Goal: Contribute content: Contribute content

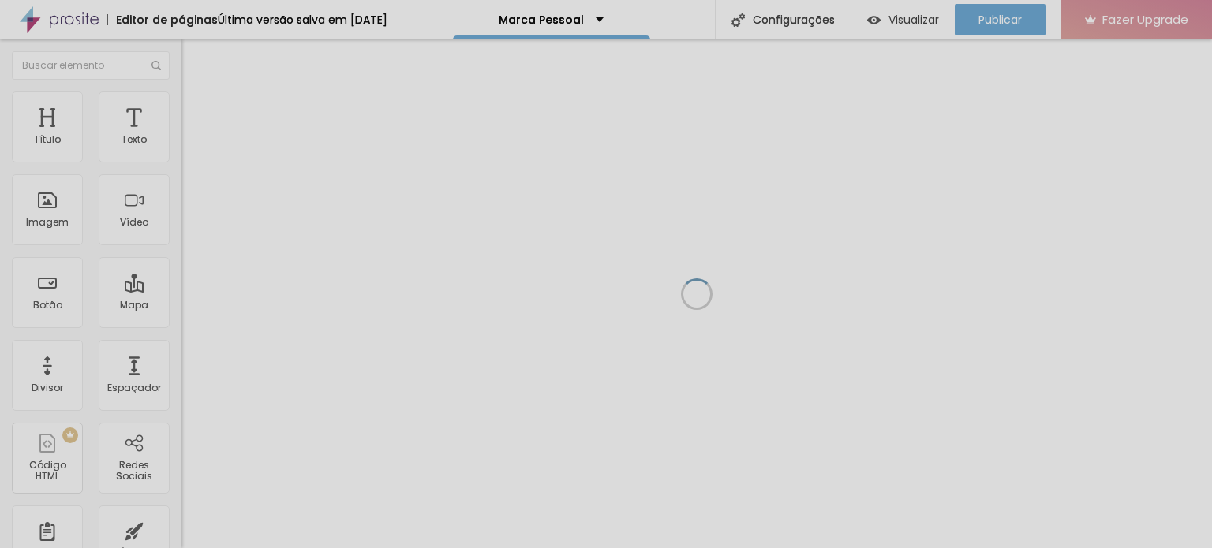
click at [775, 310] on div at bounding box center [696, 293] width 1031 height 509
click at [188, 147] on icon "button" at bounding box center [192, 141] width 9 height 9
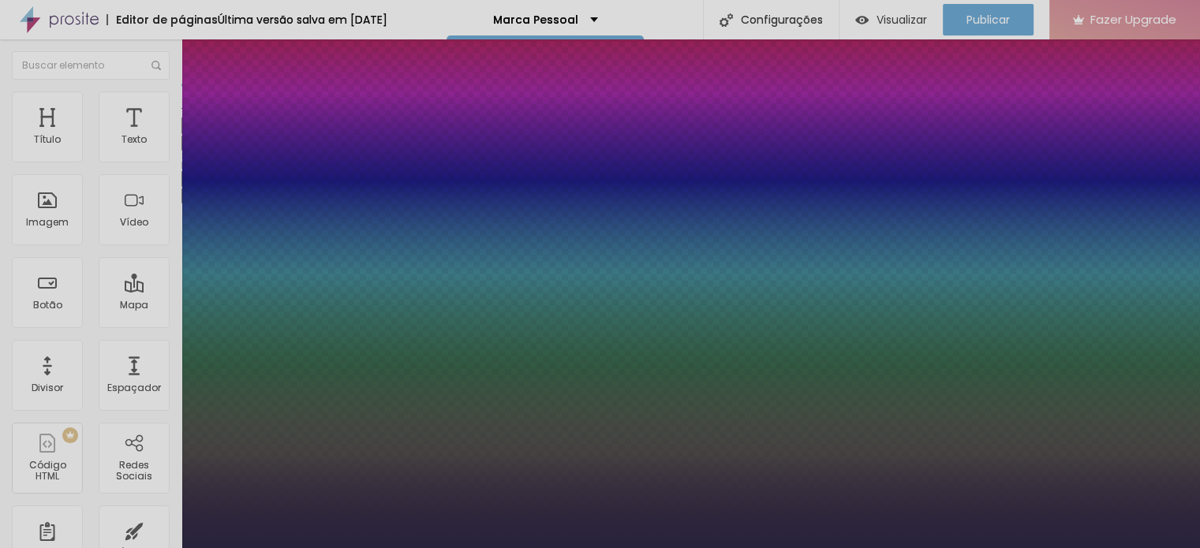
type input "1"
click at [142, 548] on div at bounding box center [600, 548] width 1200 height 0
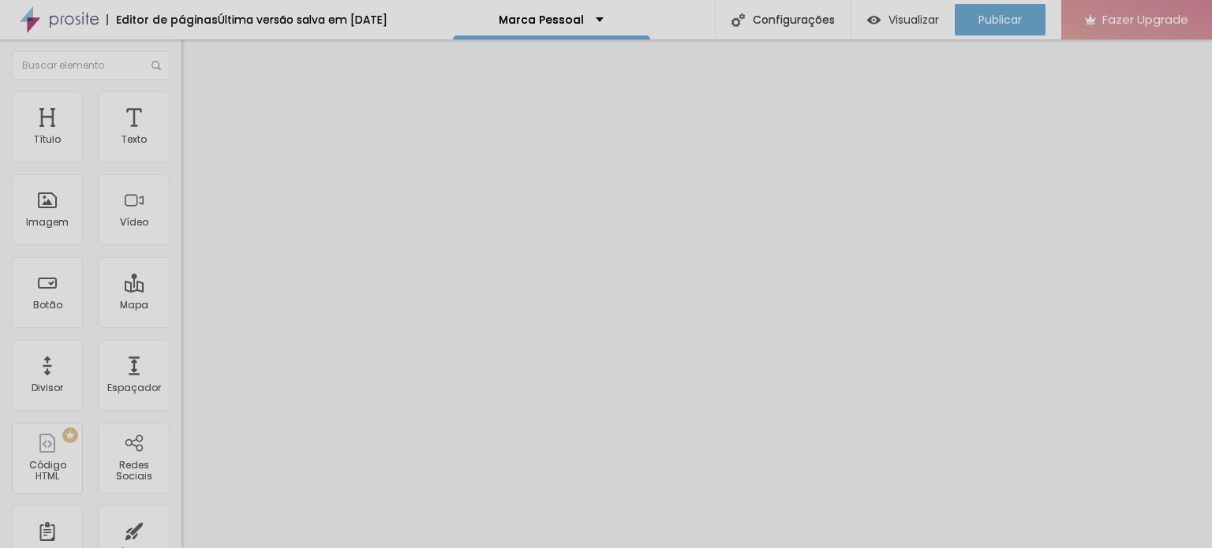
click at [181, 151] on button "button" at bounding box center [192, 143] width 22 height 17
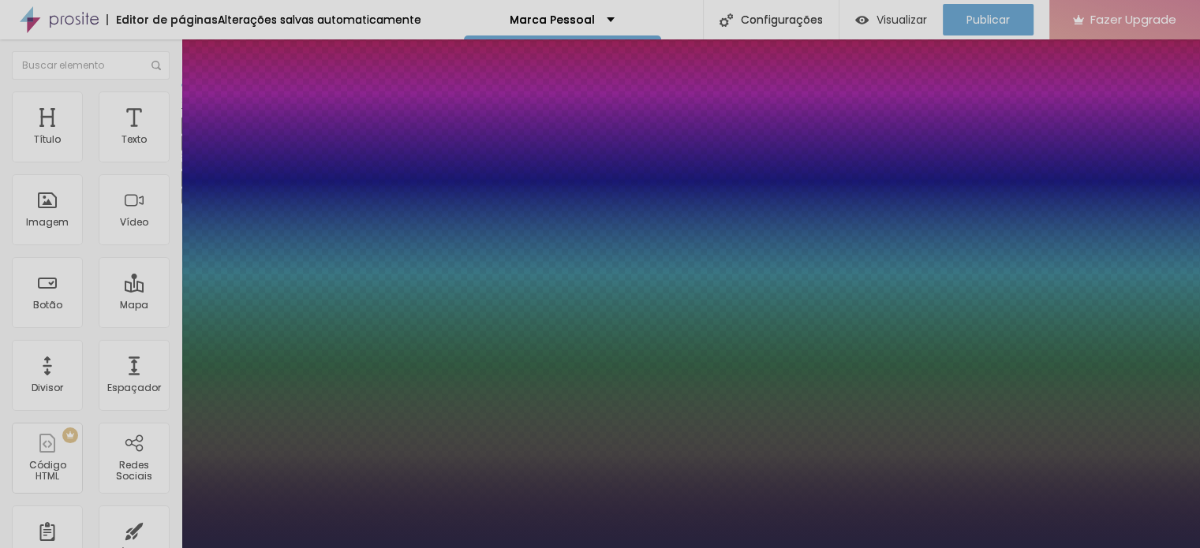
type input "1"
select select "MontserratMedium"
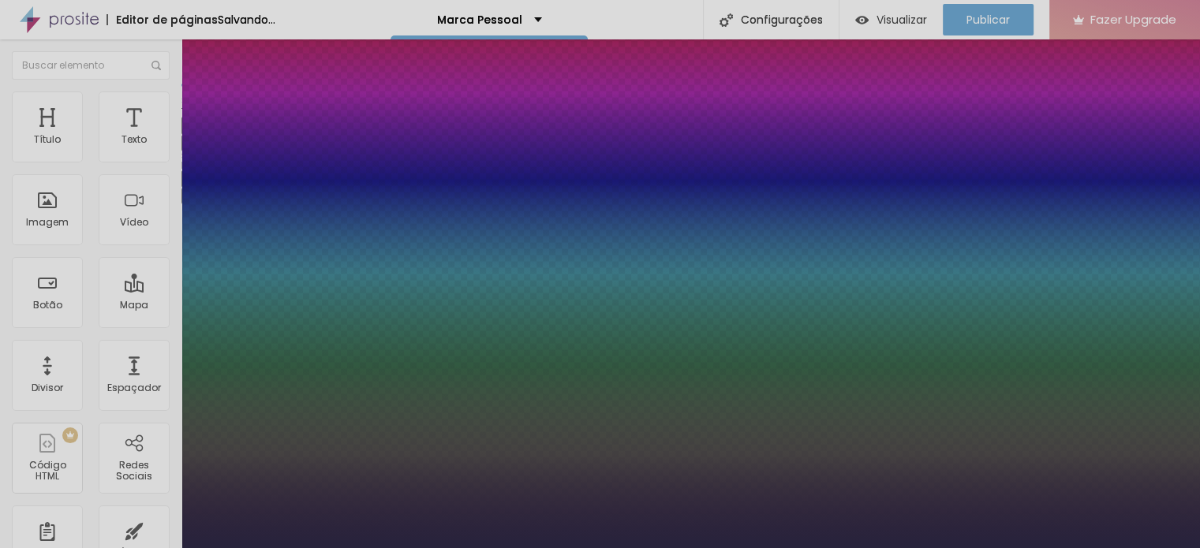
type input "1"
type input "18"
type input "1"
type input "13"
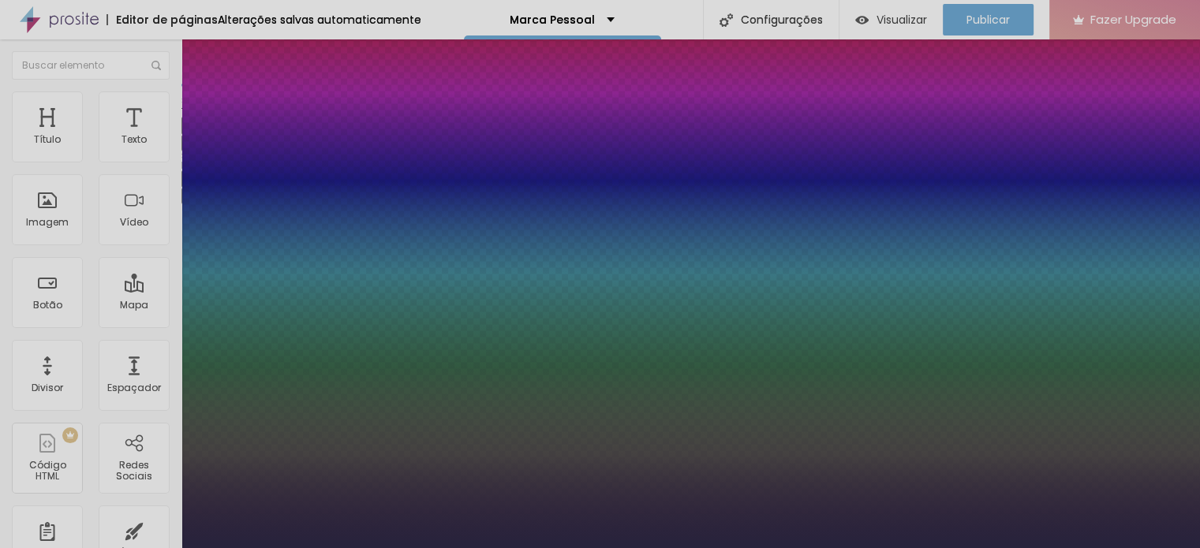
type input "13"
type input "1"
type input "14"
type input "1"
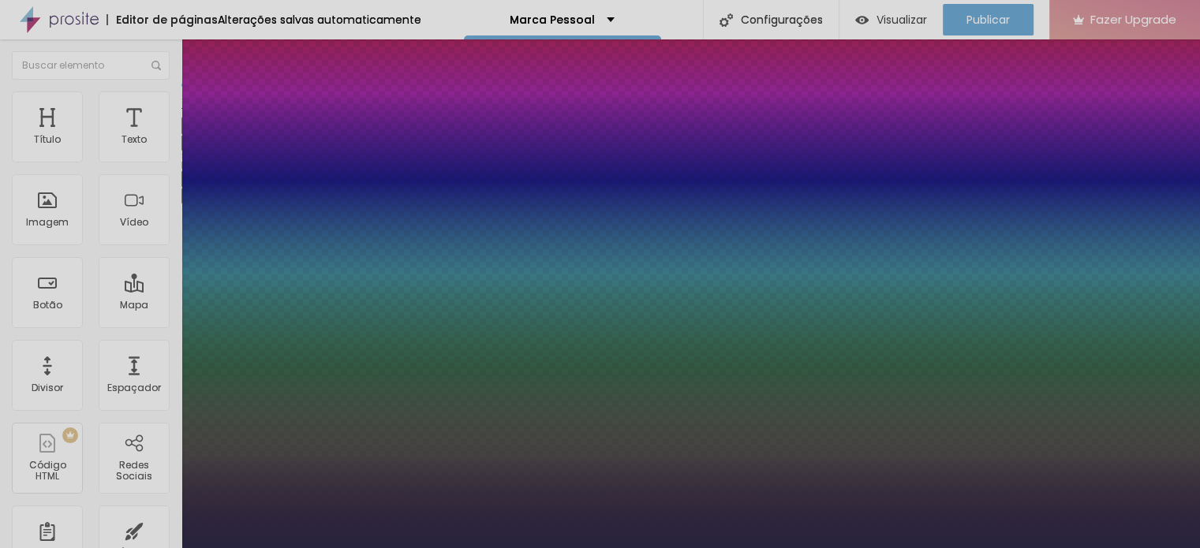
type input "15"
type input "1"
type input "17"
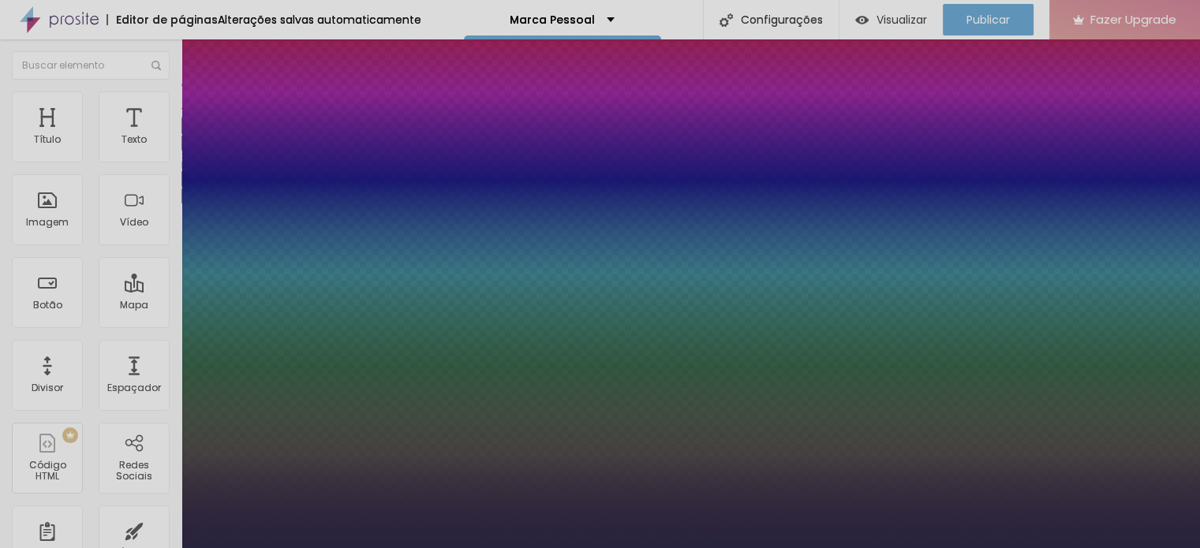
type input "1"
type input "18"
type input "1"
type input "19"
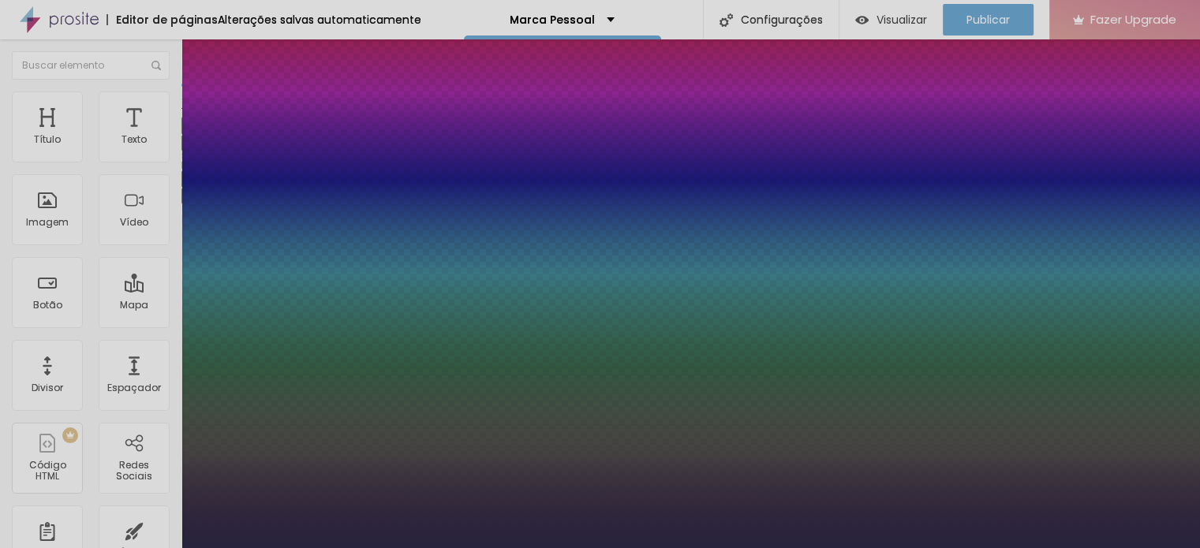
type input "19"
type input "1"
type input "20"
type input "1"
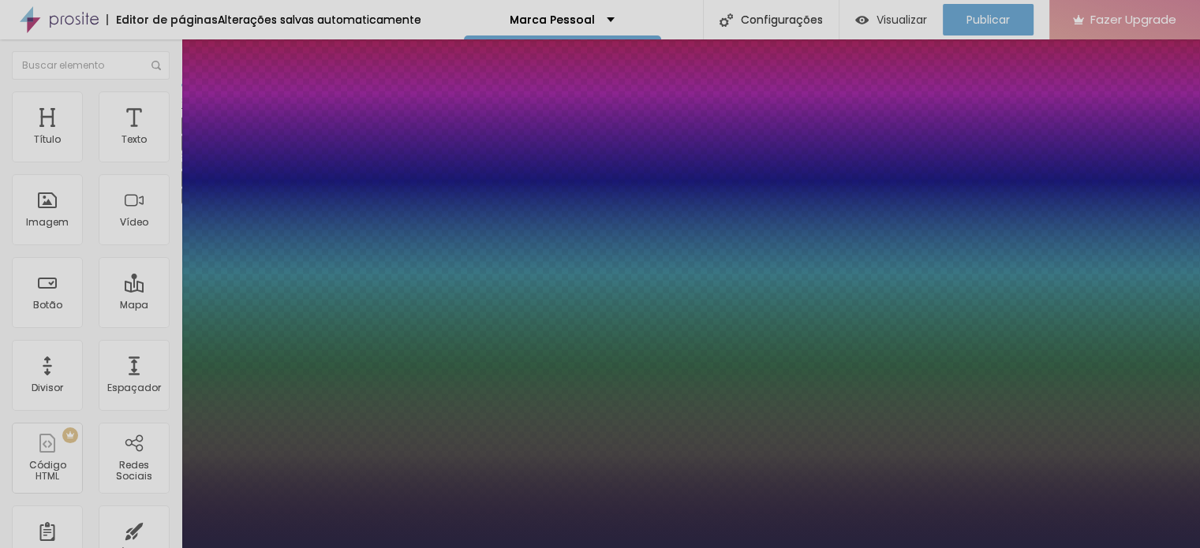
drag, startPoint x: 228, startPoint y: 262, endPoint x: 219, endPoint y: 261, distance: 9.5
type input "20"
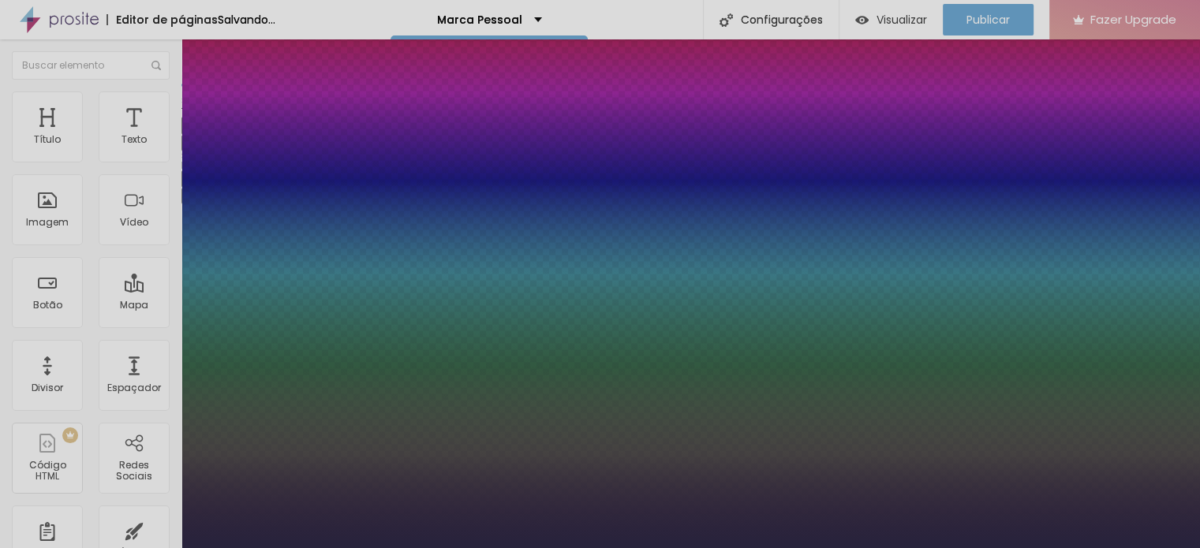
type input "1"
select select "Montserrat"
type input "1"
click at [615, 548] on div at bounding box center [600, 548] width 1200 height 0
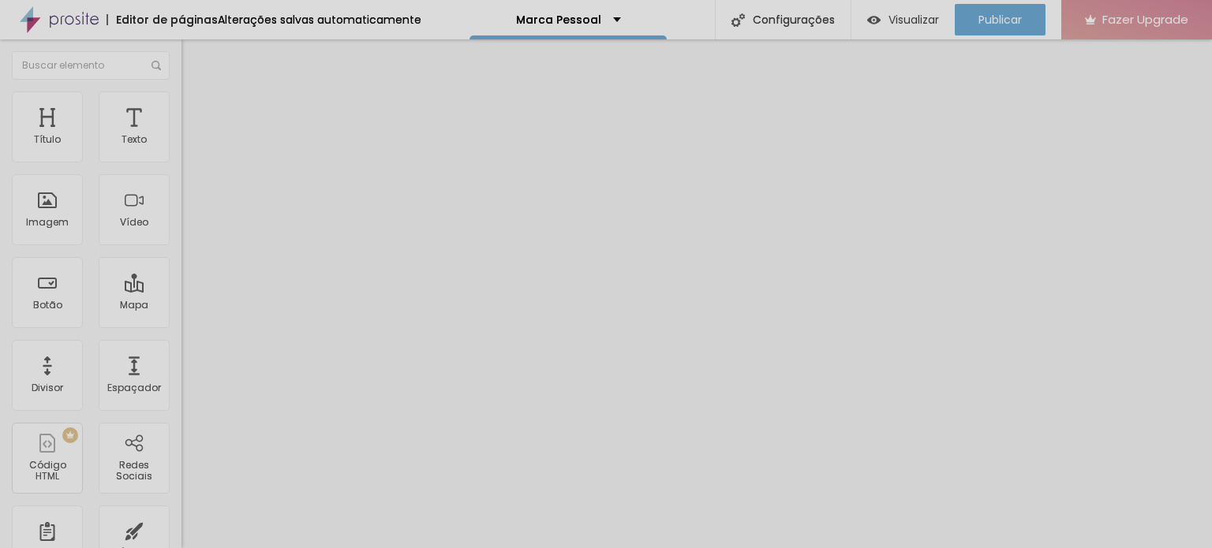
click at [181, 151] on button "button" at bounding box center [192, 143] width 22 height 17
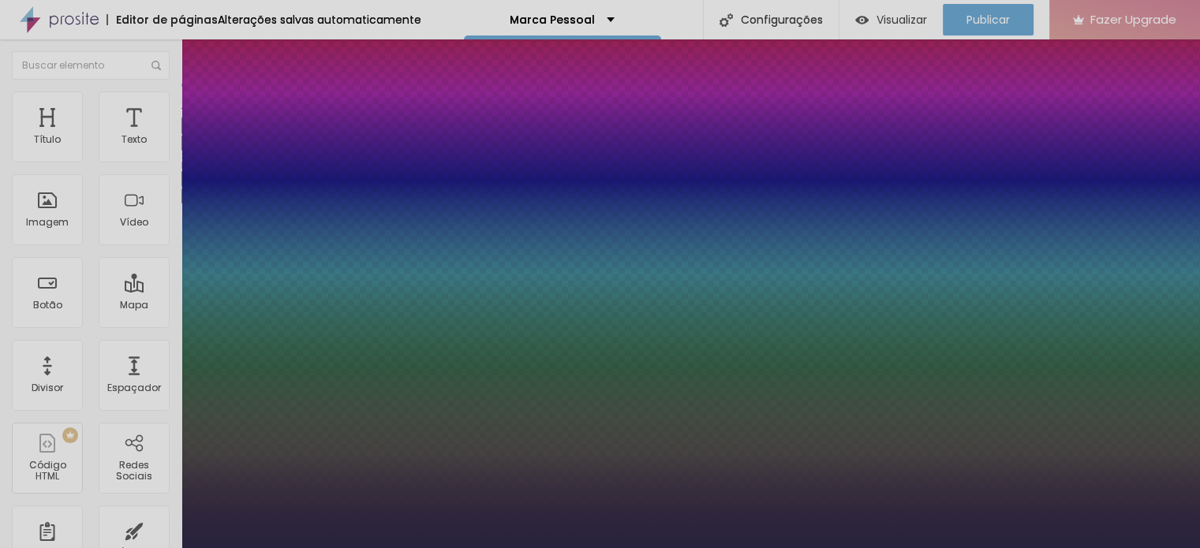
type input "1"
click at [519, 548] on div at bounding box center [600, 548] width 1200 height 0
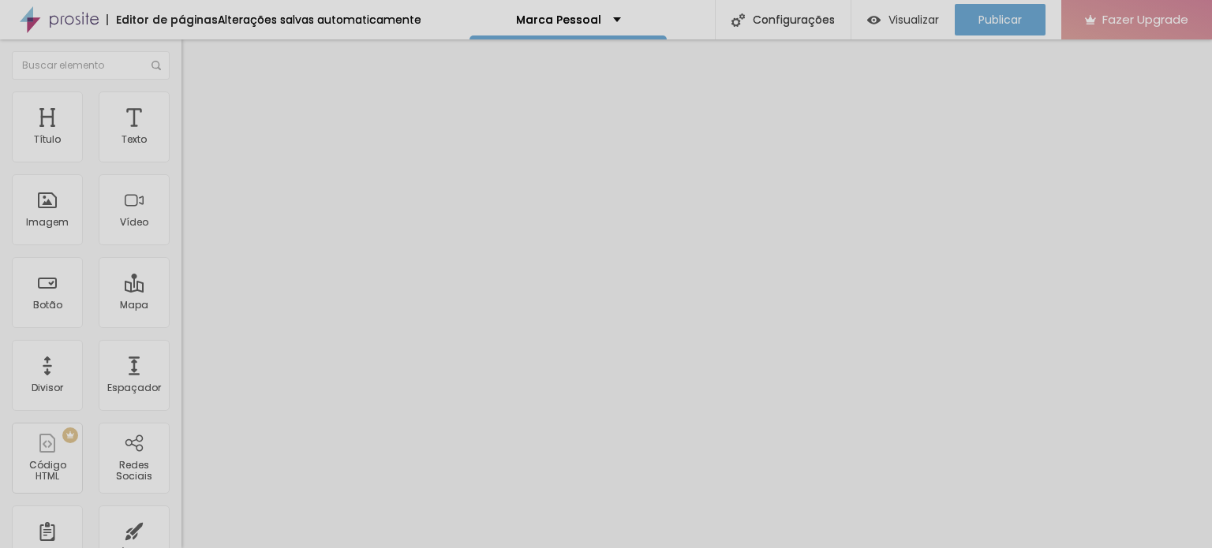
click at [196, 109] on span "Avançado" at bounding box center [222, 101] width 52 height 13
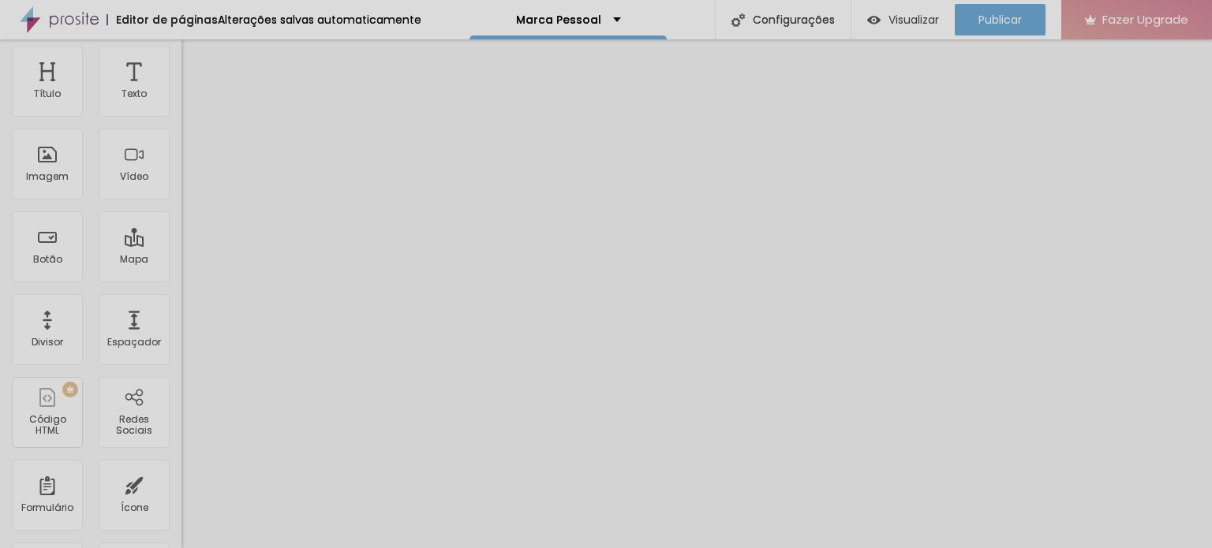
click at [196, 47] on span "Estilo" at bounding box center [208, 40] width 24 height 13
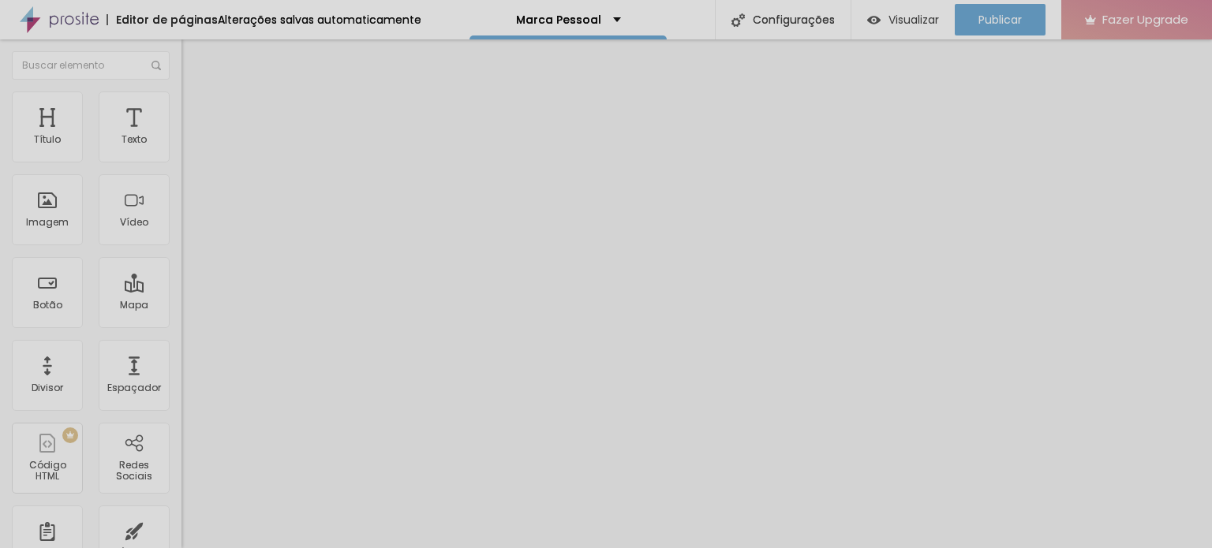
click at [181, 151] on button "button" at bounding box center [192, 143] width 22 height 17
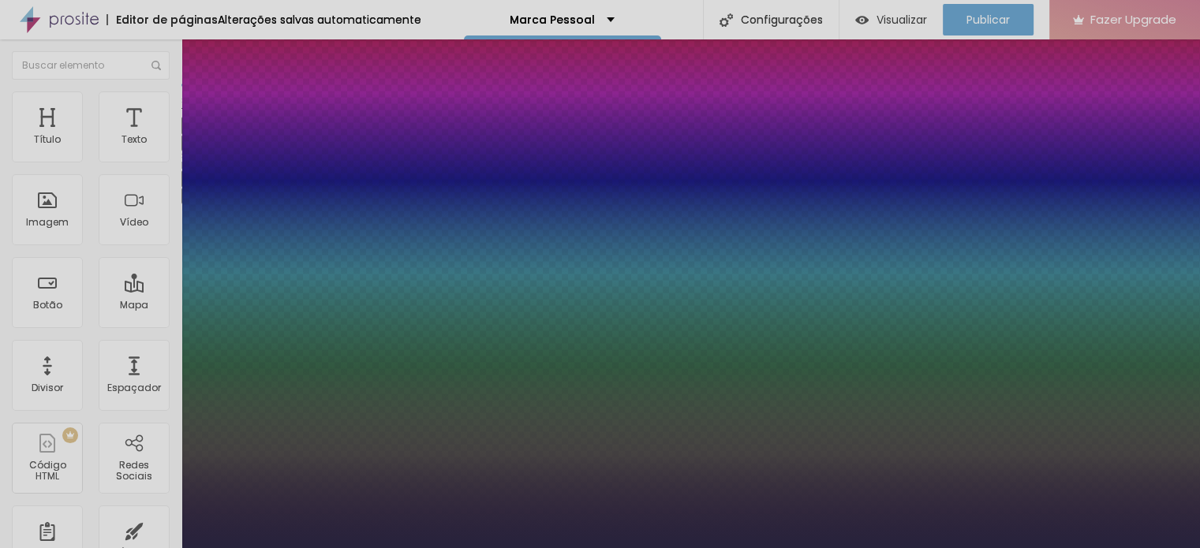
type input "1"
select select "Montserrat"
type input "1"
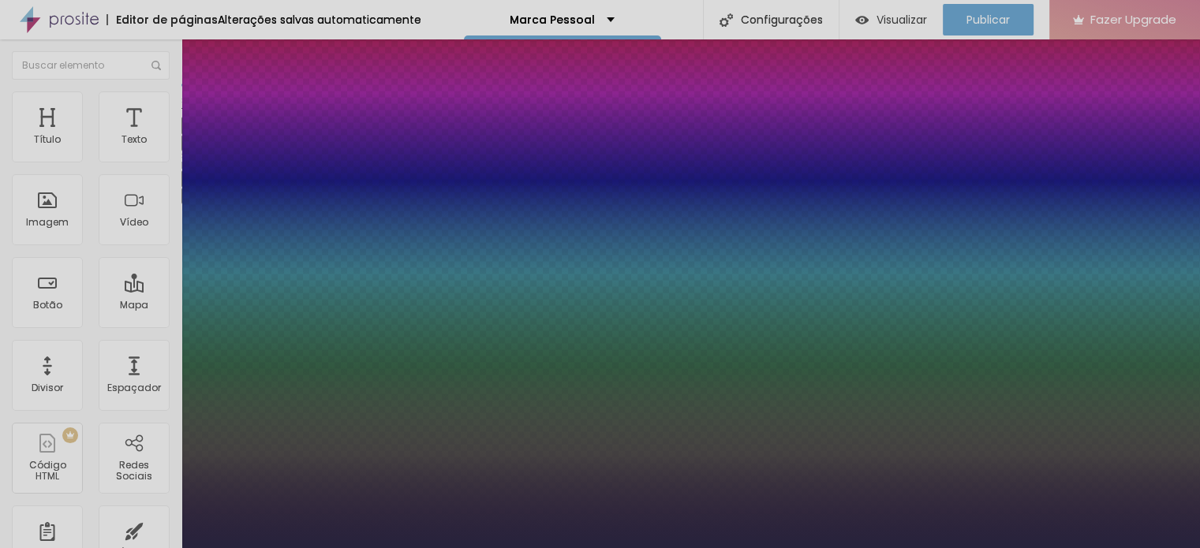
click at [671, 548] on div at bounding box center [600, 548] width 1200 height 0
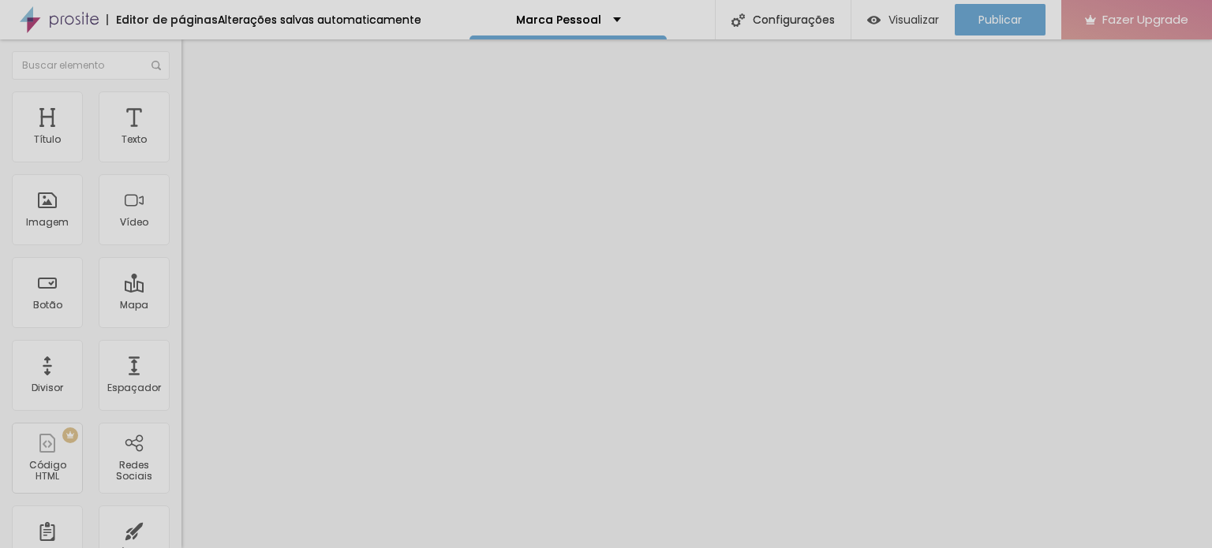
click at [181, 151] on button "button" at bounding box center [192, 143] width 22 height 17
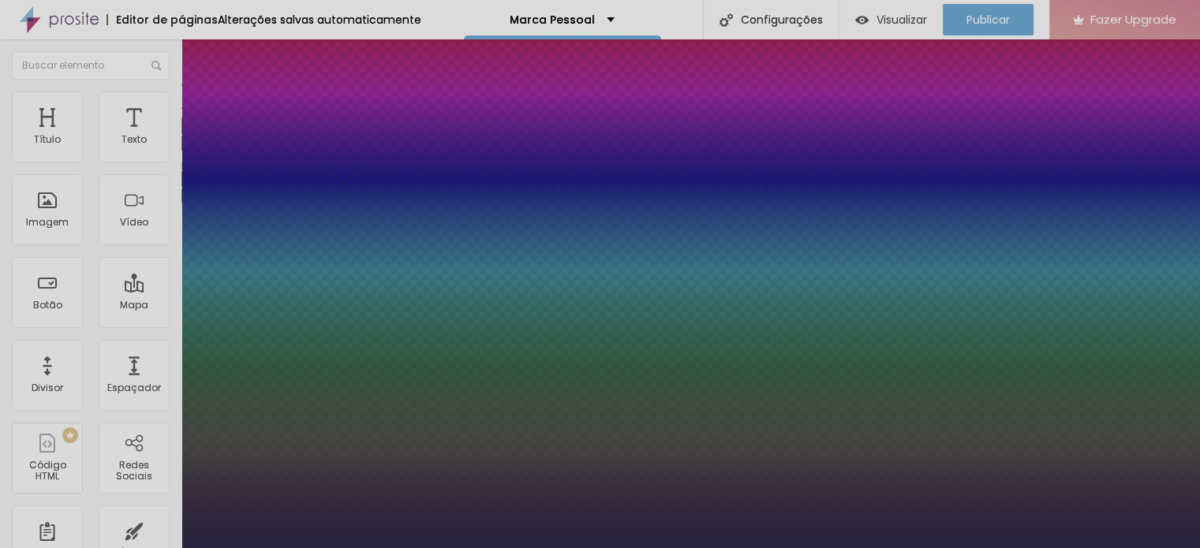
type input "1"
click at [982, 548] on div at bounding box center [600, 548] width 1200 height 0
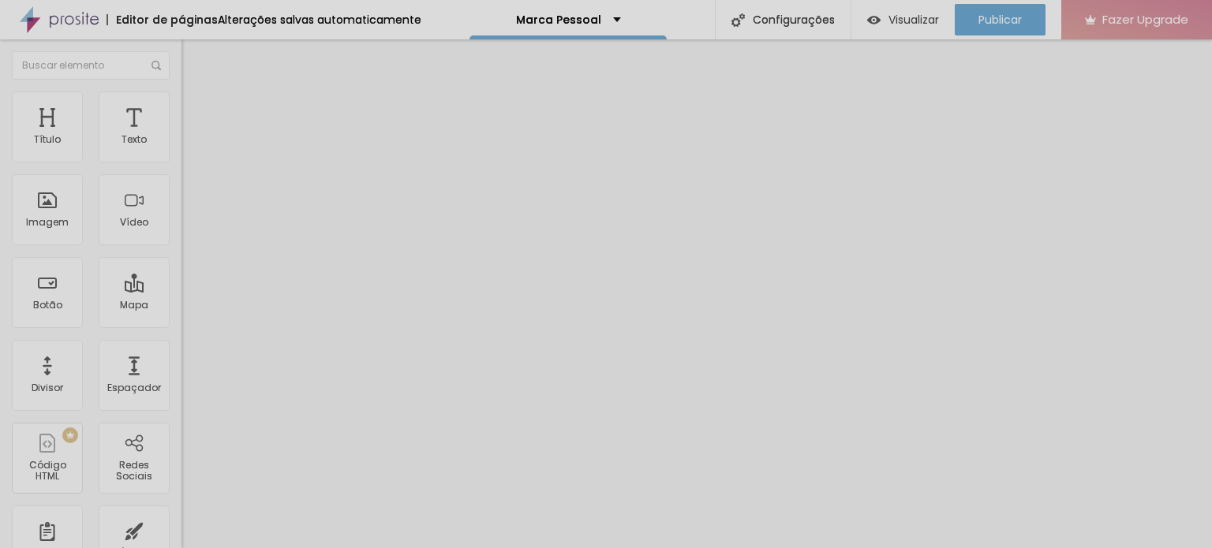
click at [196, 109] on span "Avançado" at bounding box center [222, 101] width 52 height 13
type input "2"
type input "0"
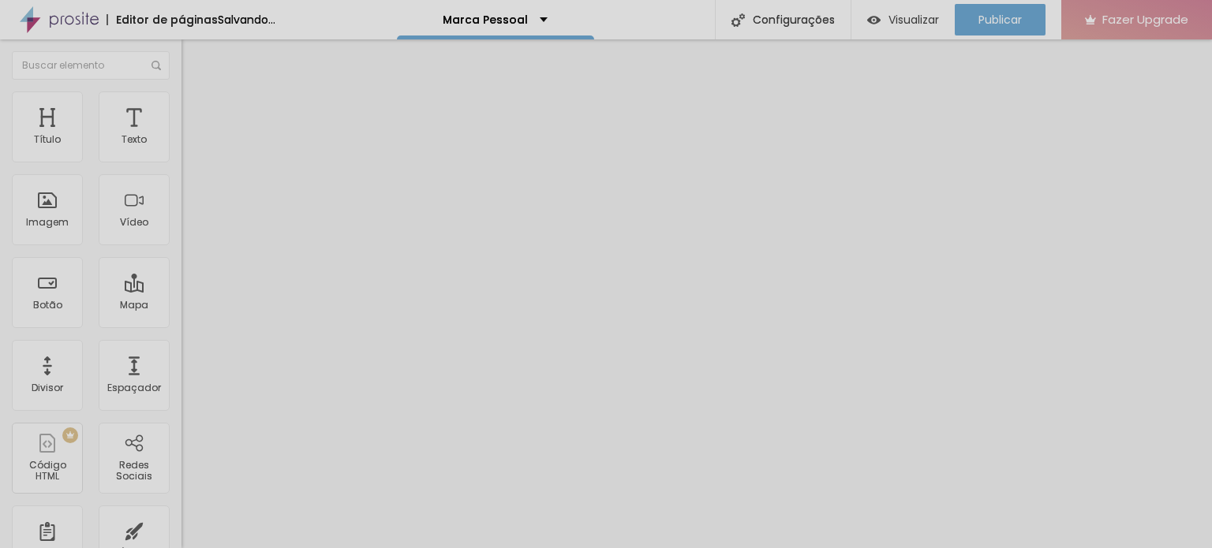
drag, startPoint x: 43, startPoint y: 156, endPoint x: 33, endPoint y: 156, distance: 10.3
click at [181, 290] on input "range" at bounding box center [232, 296] width 102 height 13
type input "8"
type input "10"
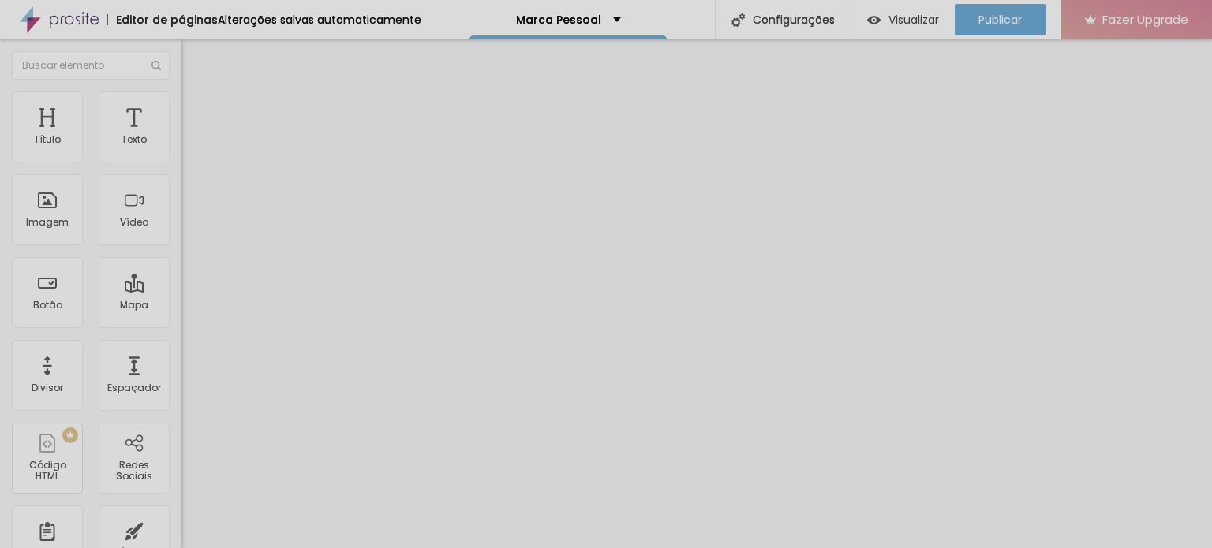
type input "10"
type input "11"
drag, startPoint x: 35, startPoint y: 155, endPoint x: 46, endPoint y: 153, distance: 11.2
type input "11"
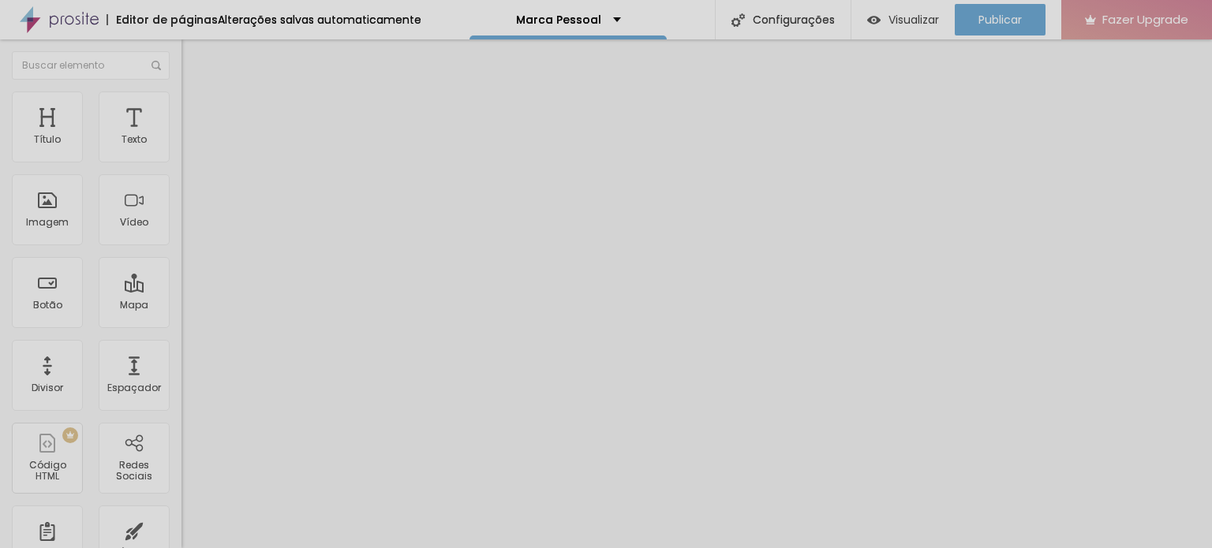
click at [181, 290] on input "range" at bounding box center [232, 296] width 102 height 13
click at [181, 100] on ul "Estilo Avançado" at bounding box center [271, 92] width 181 height 32
click at [181, 90] on img at bounding box center [188, 83] width 14 height 14
click at [188, 147] on icon "button" at bounding box center [192, 141] width 9 height 9
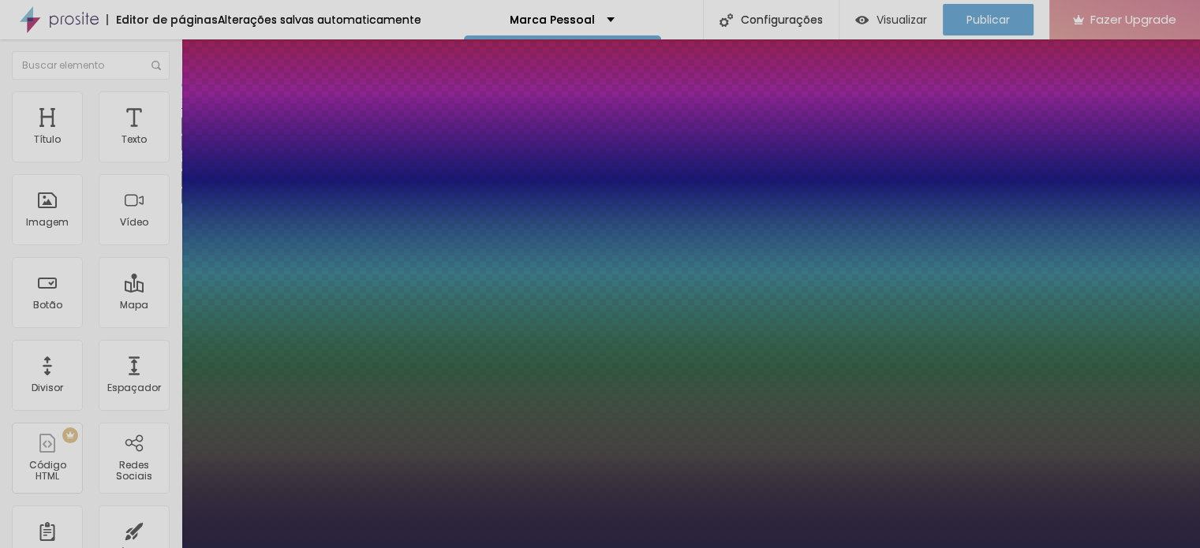
type input "1"
select select "Mitr"
type input "1"
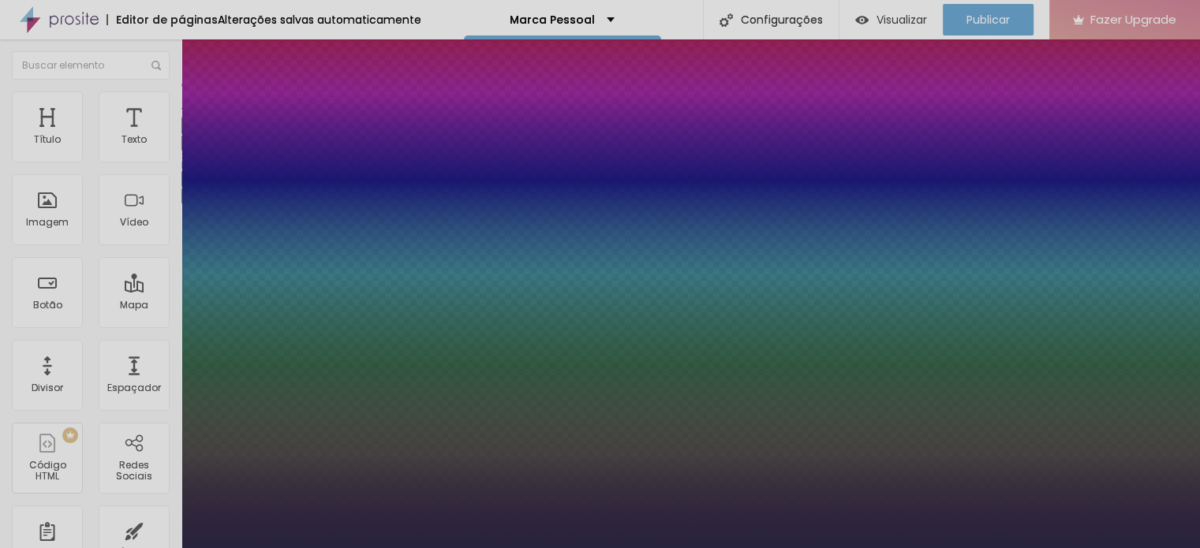
select select "Martel-Light"
type input "1"
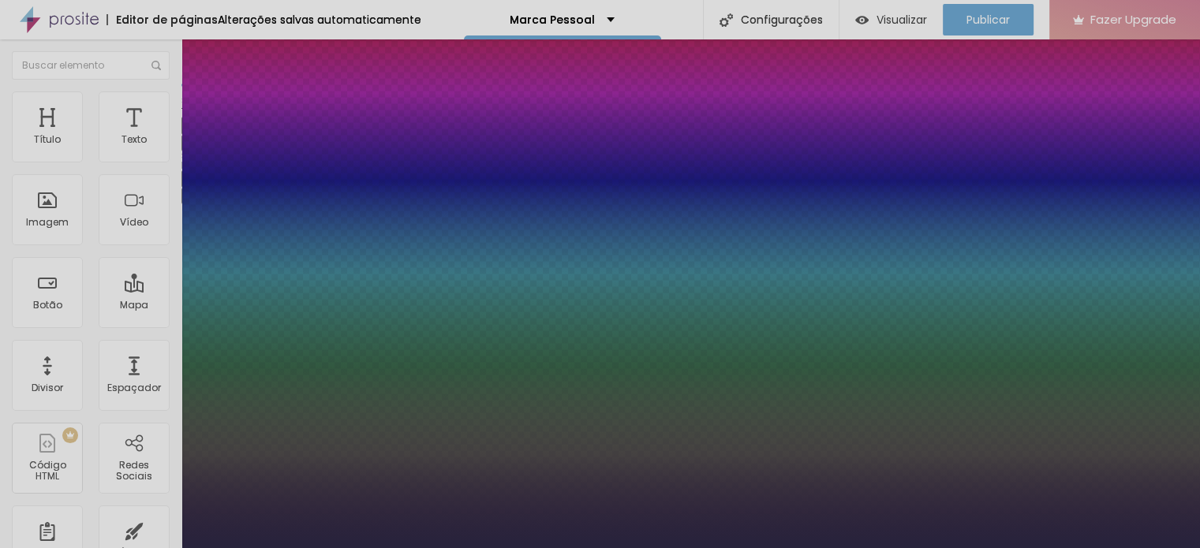
click at [774, 548] on div at bounding box center [600, 548] width 1200 height 0
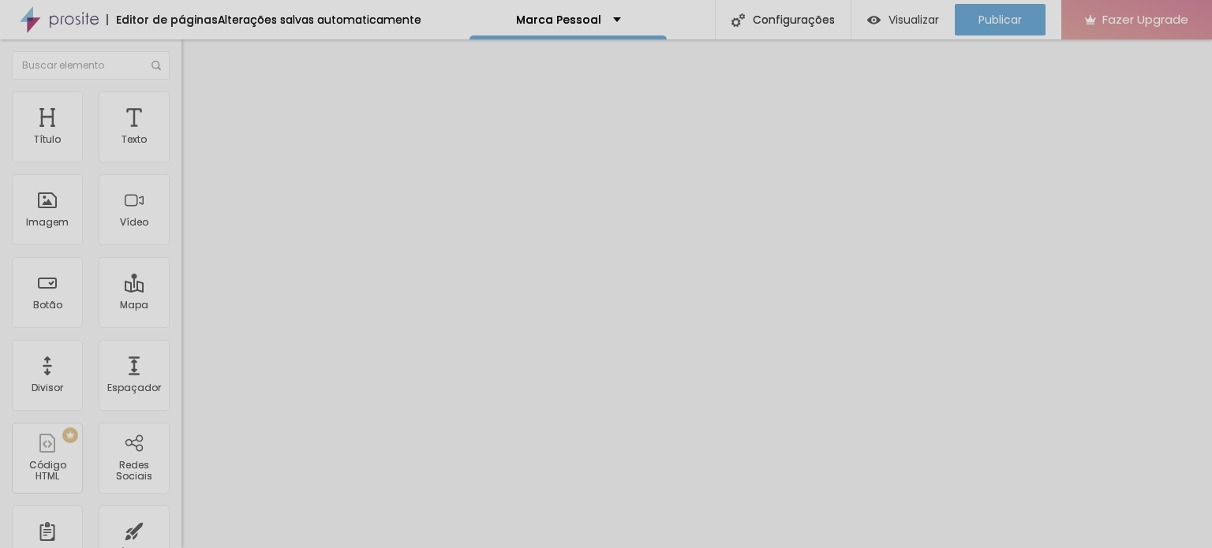
click at [181, 148] on input "text" at bounding box center [275, 141] width 189 height 16
paste input "[URL][DOMAIN_NAME]"
type input "[URL][DOMAIN_NAME]"
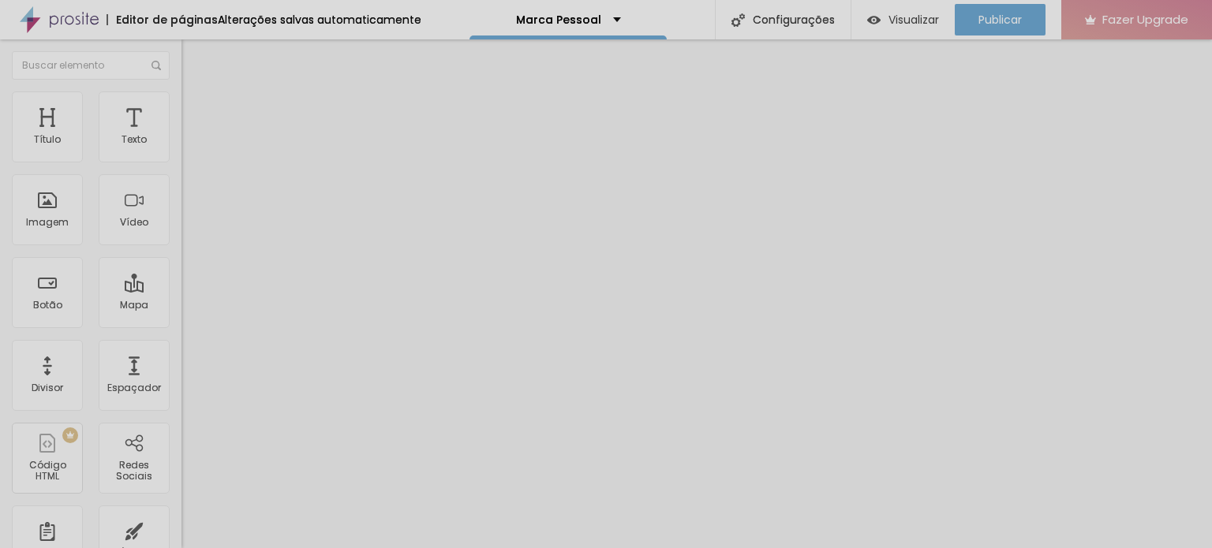
click at [181, 297] on div at bounding box center [271, 297] width 181 height 0
click at [181, 236] on span "4:3 Standard" at bounding box center [213, 229] width 64 height 13
click at [195, 270] on span "Standard" at bounding box center [218, 262] width 47 height 13
click at [181, 289] on span "Vertical 2" at bounding box center [203, 281] width 44 height 13
click at [181, 264] on span "Standard" at bounding box center [204, 257] width 47 height 13
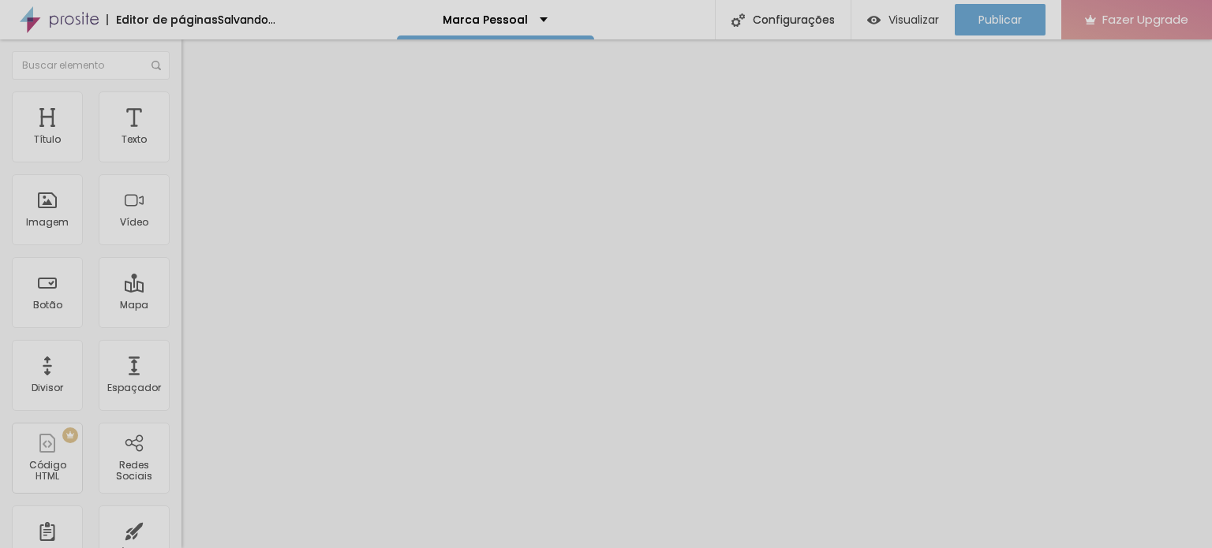
click at [181, 148] on input "[URL][DOMAIN_NAME]" at bounding box center [275, 141] width 189 height 16
paste input "[URL][DOMAIN_NAME]"
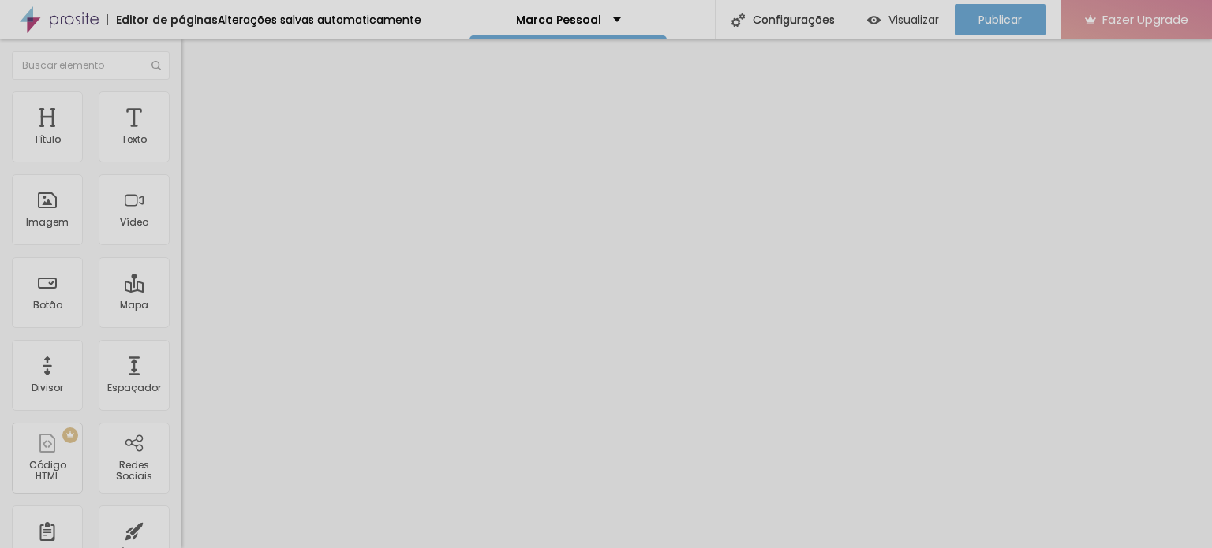
type input "[URL][DOMAIN_NAME]"
click at [181, 107] on li "Estilo" at bounding box center [271, 100] width 181 height 16
click at [896, 22] on span "Visualizar" at bounding box center [913, 19] width 50 height 13
click at [181, 92] on li "Conteúdo" at bounding box center [271, 84] width 181 height 16
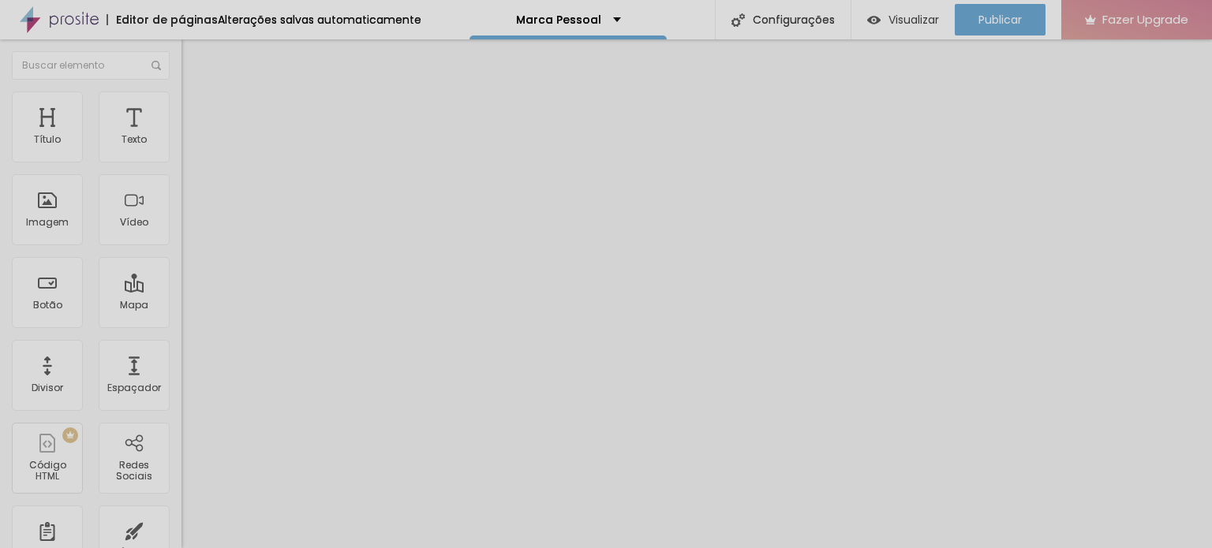
click at [181, 148] on input "[URL][DOMAIN_NAME]" at bounding box center [275, 141] width 189 height 16
paste input "www."
drag, startPoint x: 80, startPoint y: 176, endPoint x: 0, endPoint y: 173, distance: 80.5
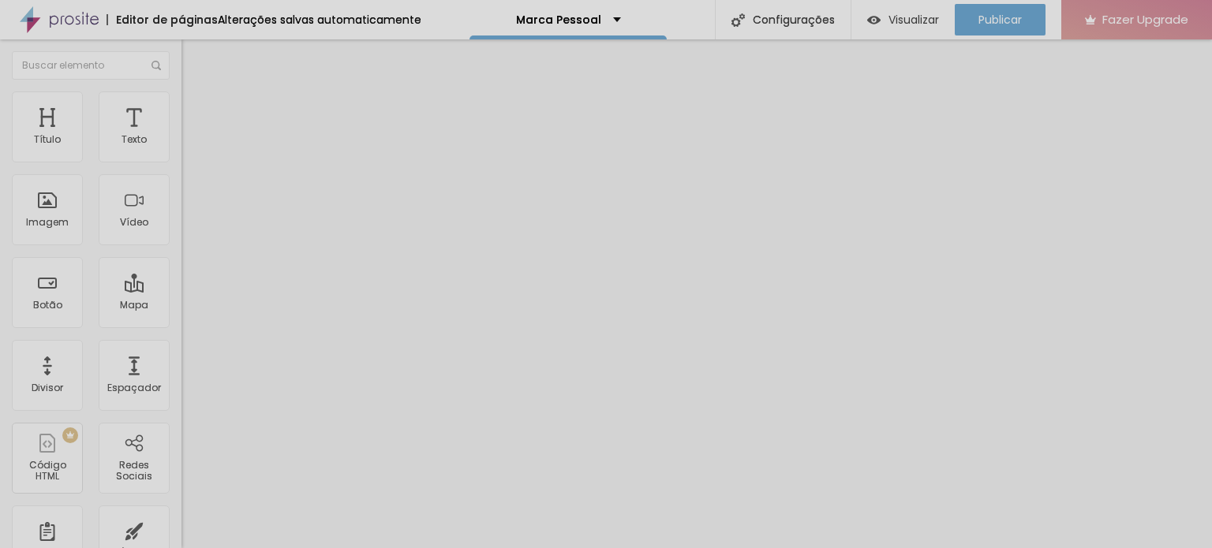
click at [181, 173] on div "URL do vídeo [URL][DOMAIN_NAME] Alinhamento Proporção 4:3 Standard Ultrawide 21…" at bounding box center [271, 214] width 181 height 183
click at [181, 148] on input "[URL][DOMAIN_NAME]" at bounding box center [275, 141] width 189 height 16
type input "[URL][DOMAIN_NAME]"
click at [181, 148] on input "[URL][DOMAIN_NAME]" at bounding box center [275, 141] width 189 height 16
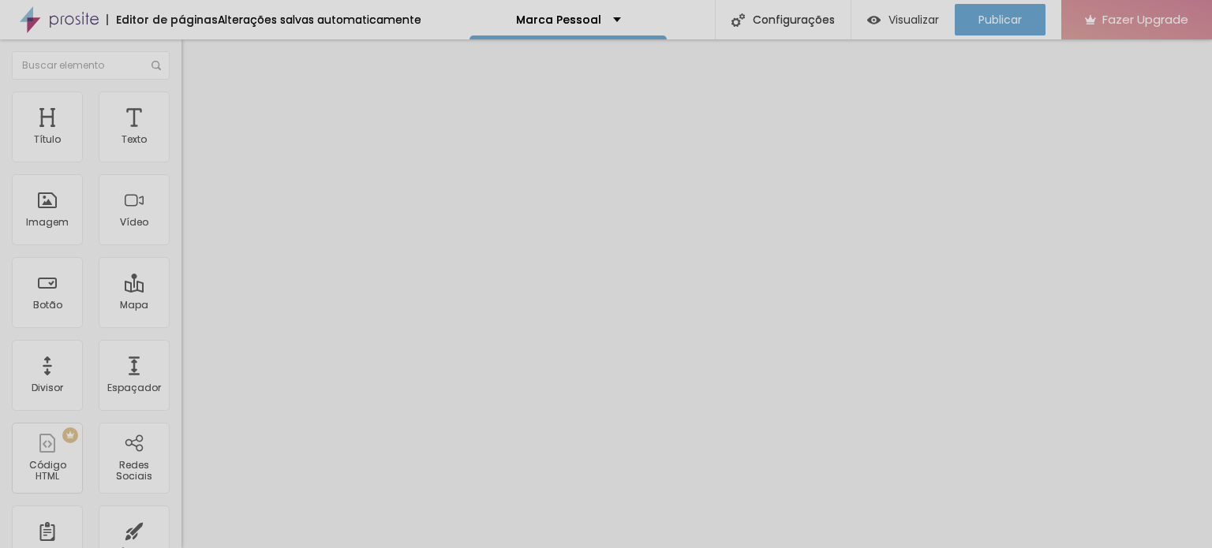
click at [181, 148] on input "[URL][DOMAIN_NAME]" at bounding box center [275, 141] width 189 height 16
paste input "[URL][DOMAIN_NAME]"
type input "[URL][DOMAIN_NAME]"
click at [181, 236] on span "4:3 Standard" at bounding box center [213, 229] width 64 height 13
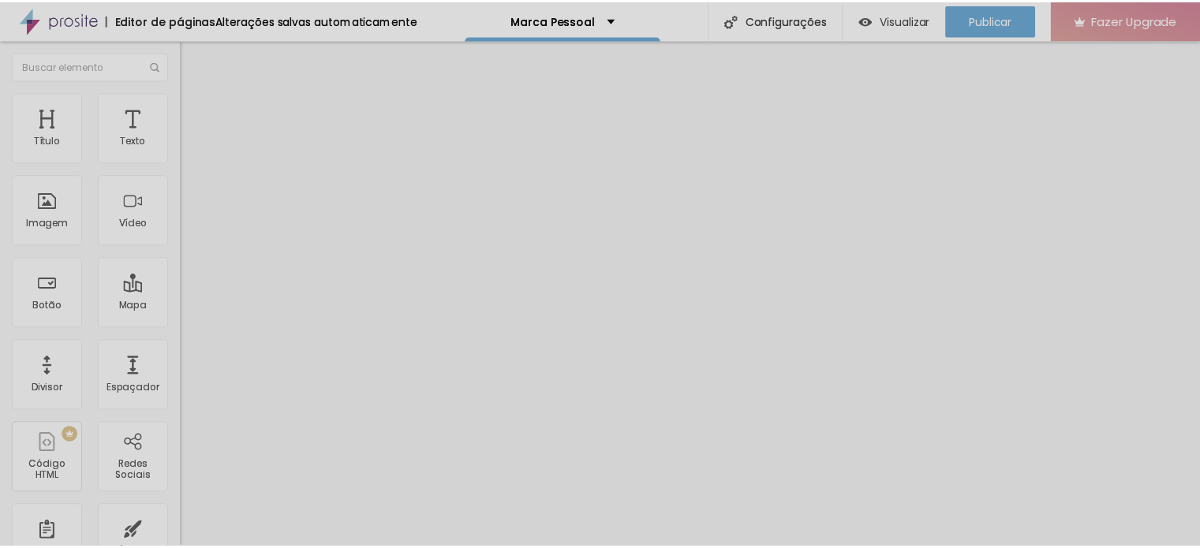
scroll to position [0, 0]
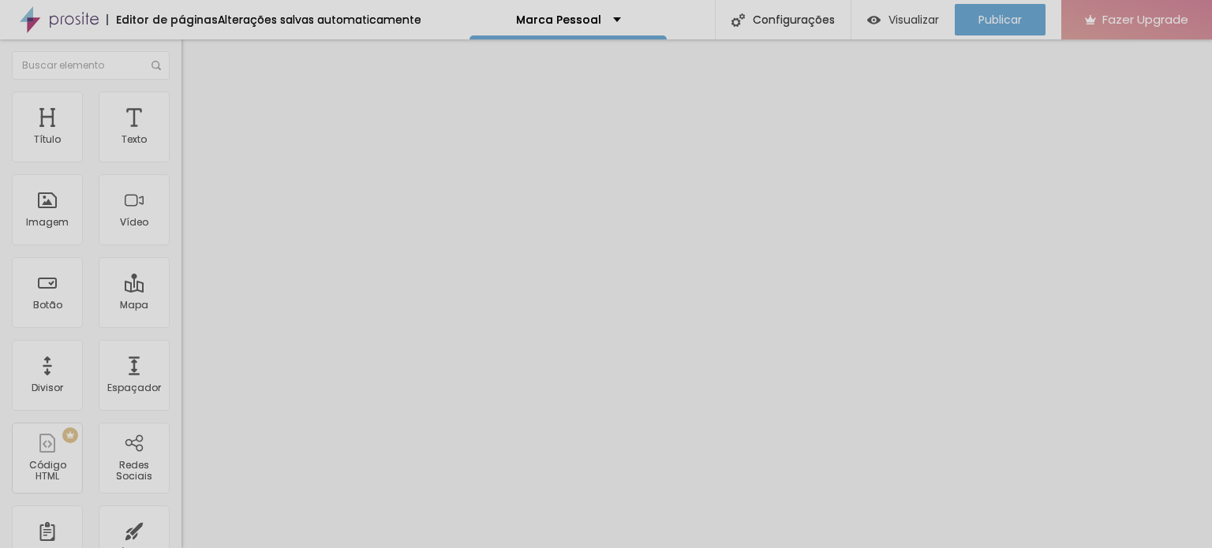
click at [181, 255] on span "Wide" at bounding box center [193, 247] width 24 height 13
click at [181, 245] on span "Ultrawide" at bounding box center [203, 238] width 45 height 13
click at [181, 279] on span "Vertical 1" at bounding box center [202, 272] width 42 height 13
click at [181, 289] on span "Vertical 2" at bounding box center [203, 281] width 44 height 13
click at [196, 109] on span "Estilo" at bounding box center [208, 101] width 24 height 13
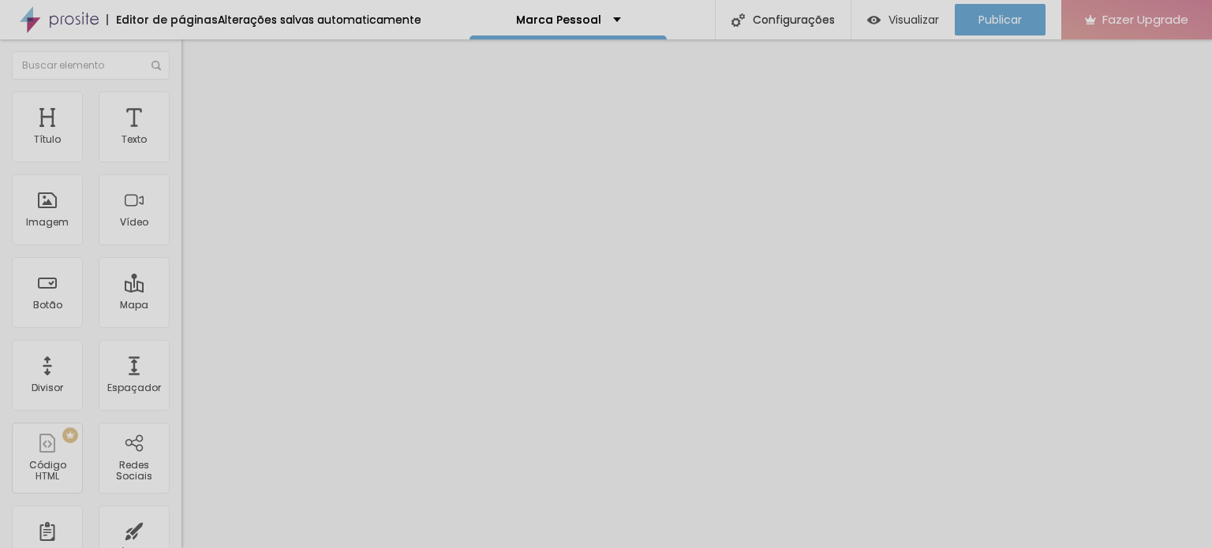
type input "63"
type input "61"
type input "33"
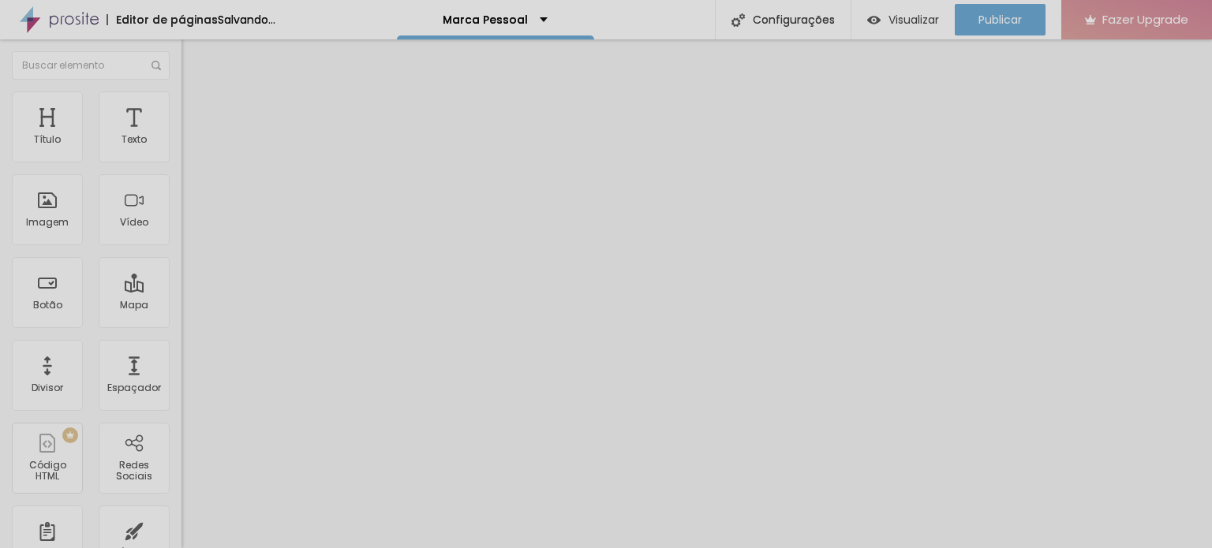
type input "33"
type input "32"
type input "30"
drag, startPoint x: 165, startPoint y: 170, endPoint x: 0, endPoint y: 179, distance: 165.2
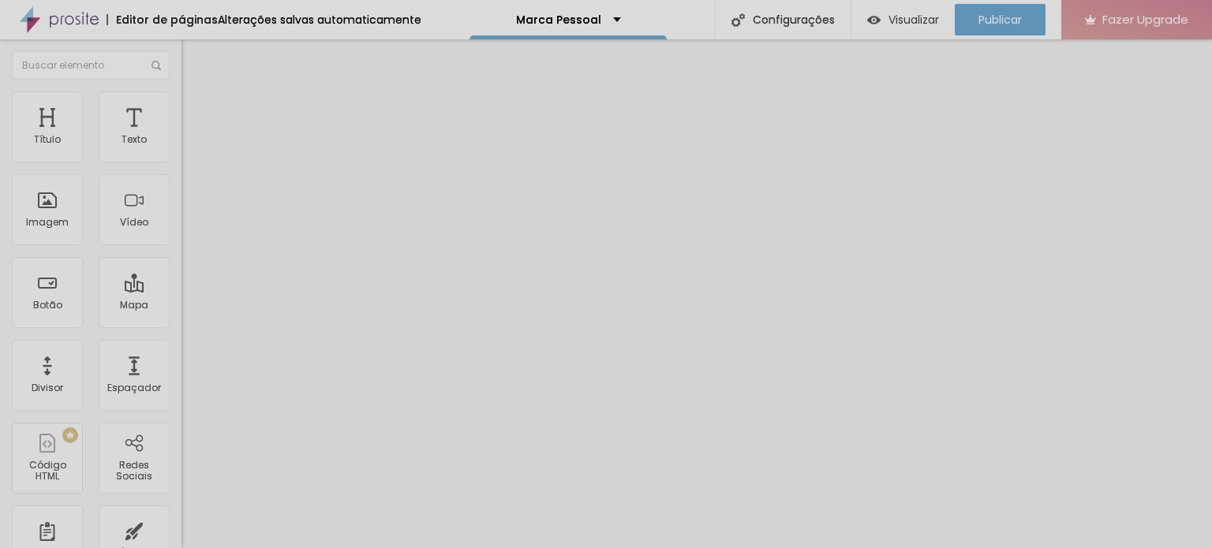
type input "30"
click at [181, 162] on input "range" at bounding box center [232, 155] width 102 height 13
click at [181, 103] on li "Avançado" at bounding box center [271, 100] width 181 height 16
click at [181, 151] on button "button" at bounding box center [192, 143] width 22 height 17
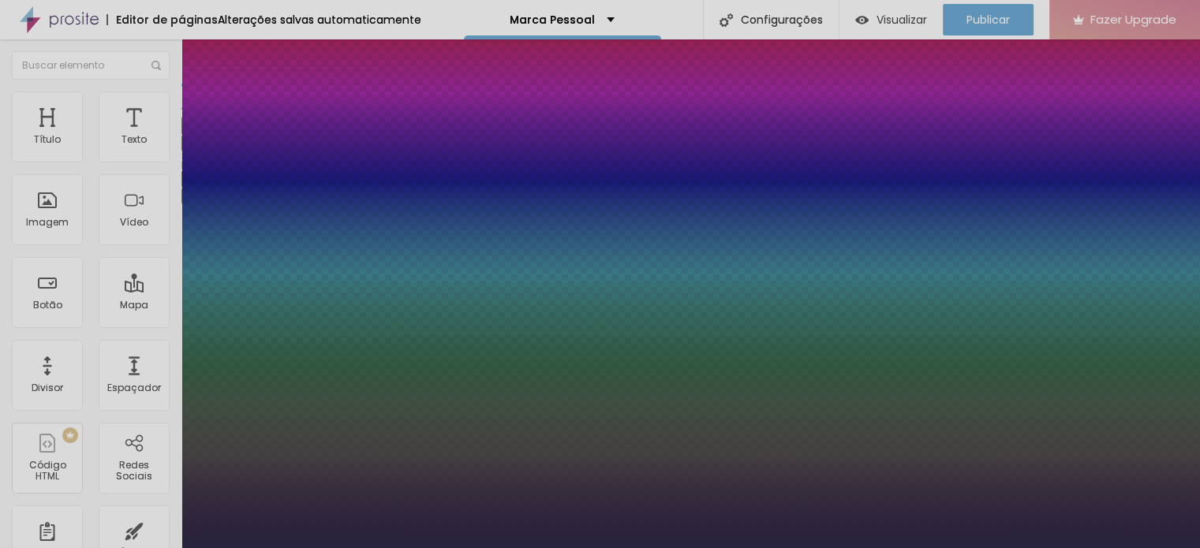
type input "1"
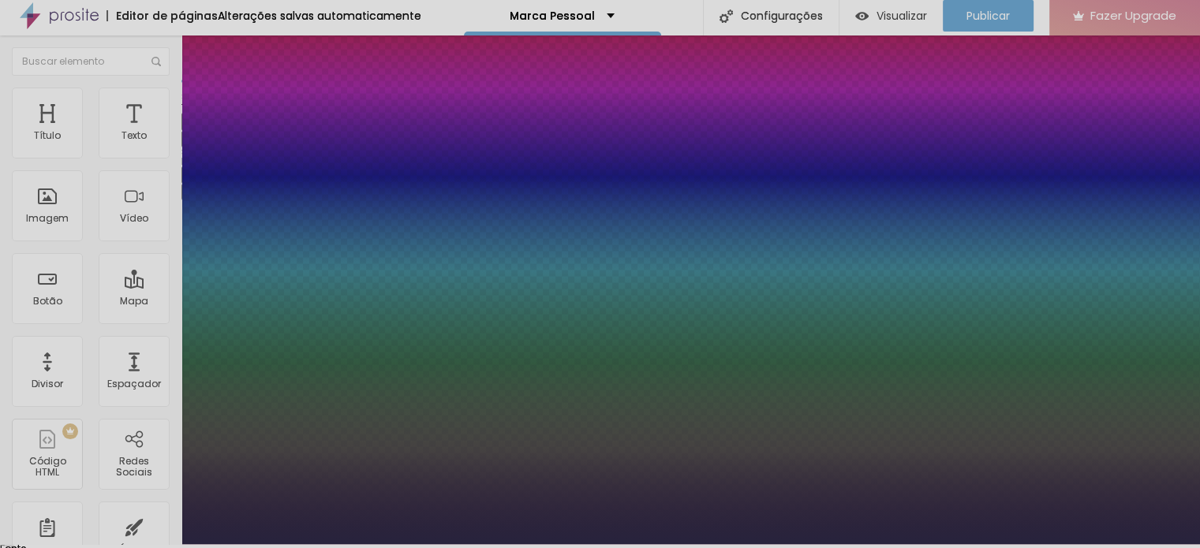
click at [511, 544] on div at bounding box center [600, 544] width 1200 height 0
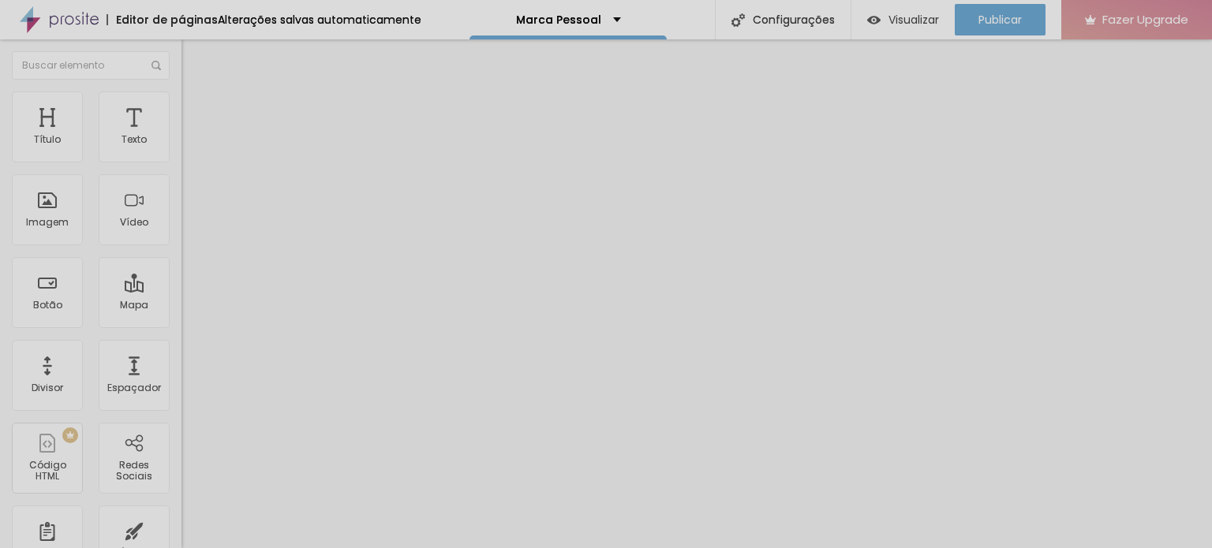
click at [181, 92] on li "Avançado" at bounding box center [271, 100] width 181 height 16
click at [181, 79] on li "Estilo" at bounding box center [271, 84] width 181 height 16
click at [189, 227] on icon "button" at bounding box center [192, 224] width 6 height 6
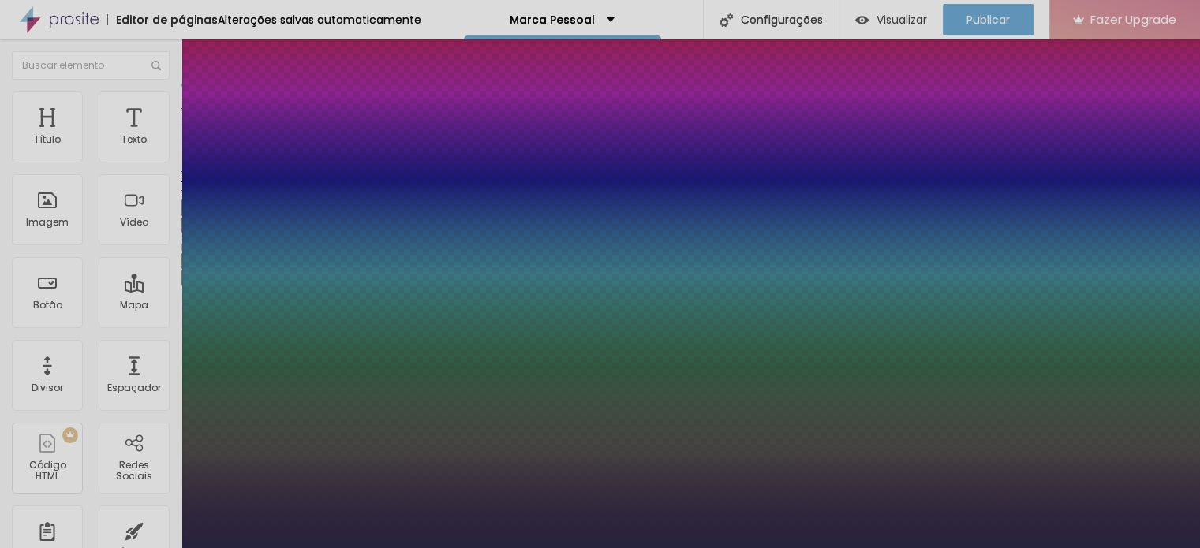
type input "1"
select select "Martel-Light"
type input "1"
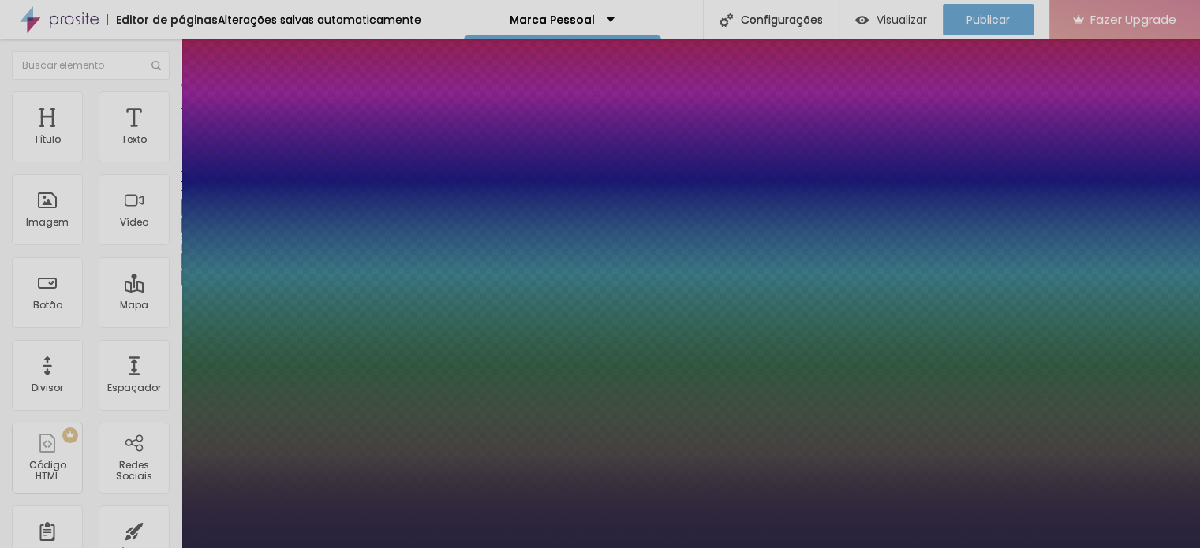
click at [512, 548] on div at bounding box center [600, 548] width 1200 height 0
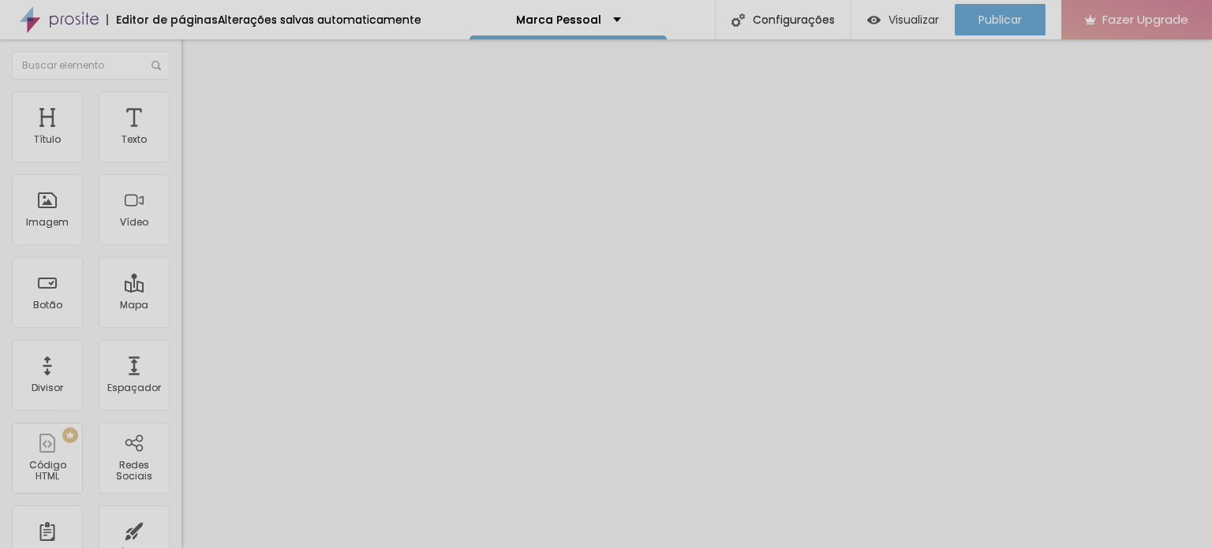
click at [181, 102] on li "Avançado" at bounding box center [271, 100] width 181 height 16
click at [196, 93] on span "Estilo" at bounding box center [208, 86] width 24 height 13
click at [189, 227] on icon "button" at bounding box center [192, 224] width 6 height 6
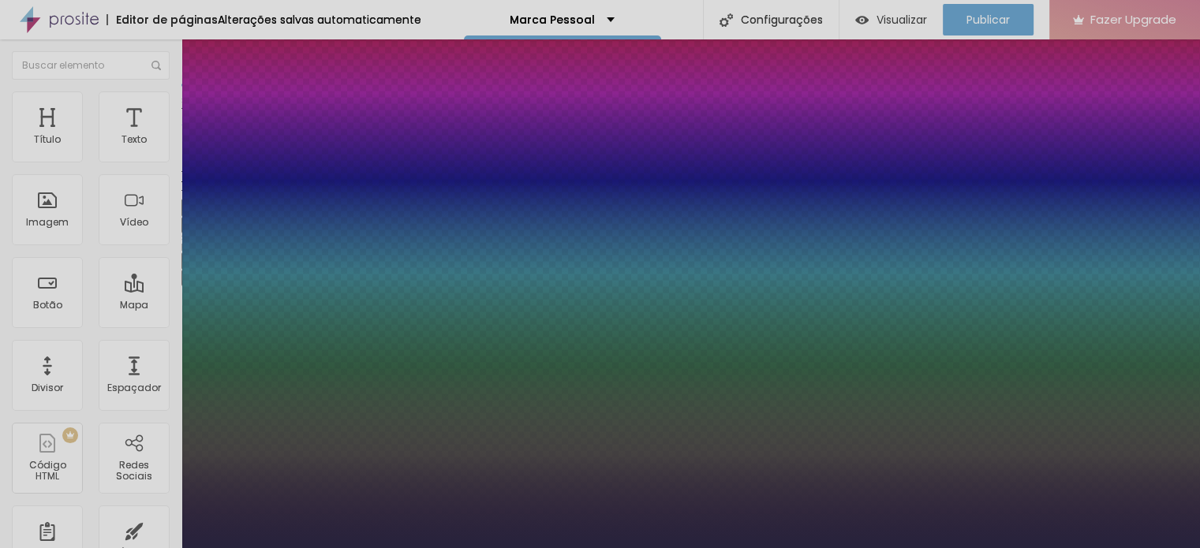
scroll to position [181, 0]
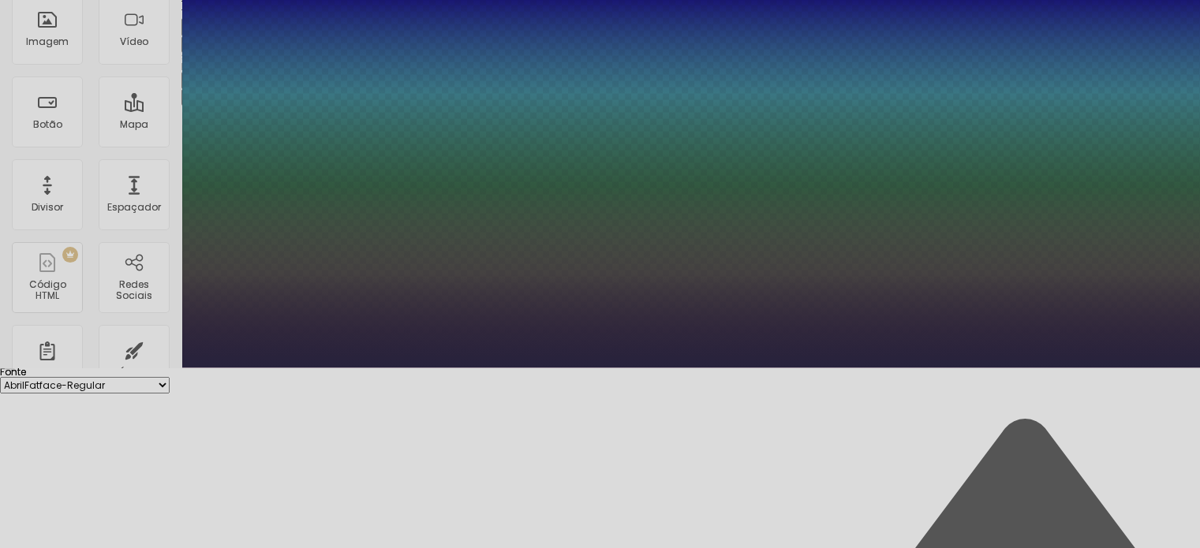
type input "1"
click at [621, 368] on div at bounding box center [600, 368] width 1200 height 0
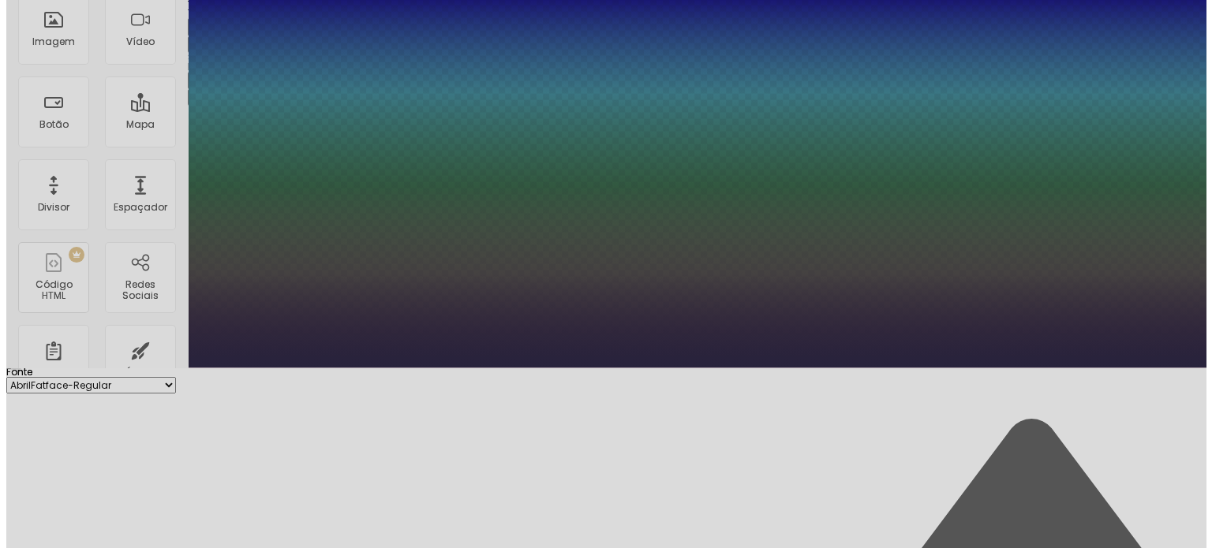
scroll to position [0, 0]
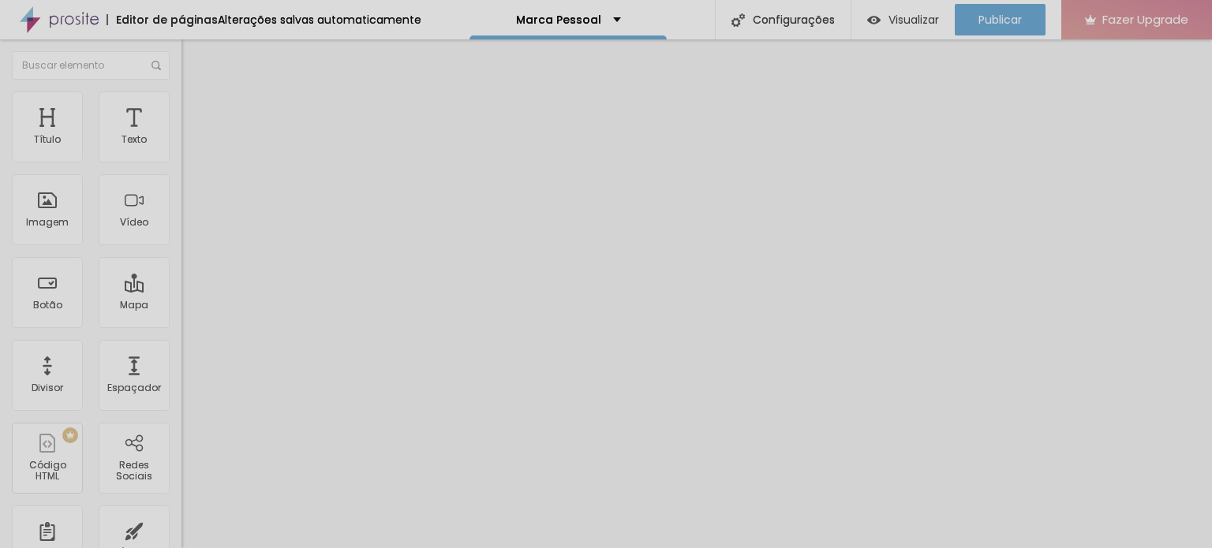
click at [194, 140] on icon "button" at bounding box center [195, 138] width 3 height 3
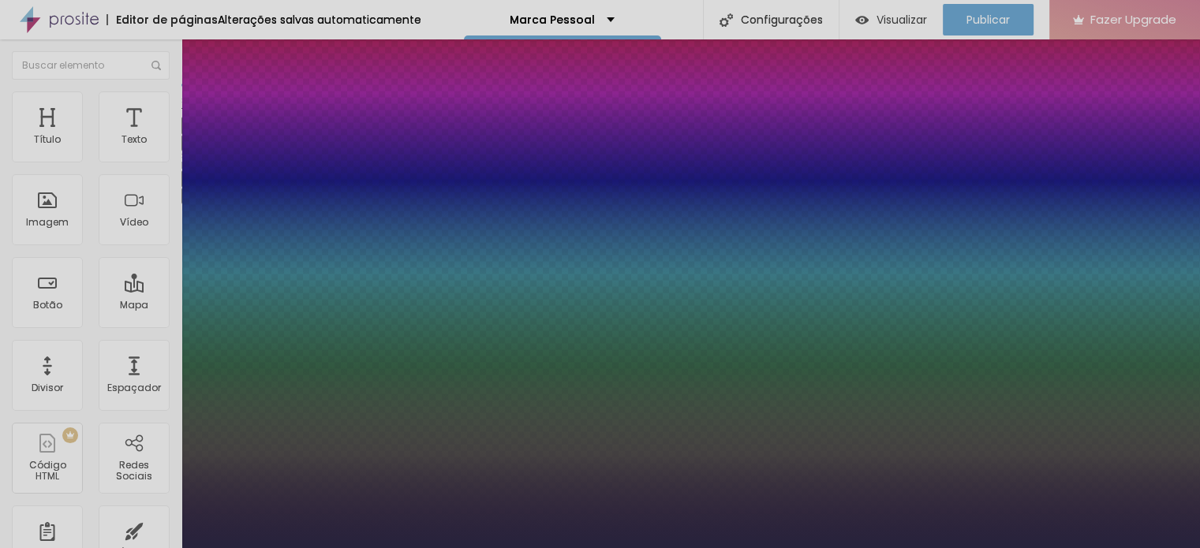
type input "1"
select select "Montserrat"
type input "1"
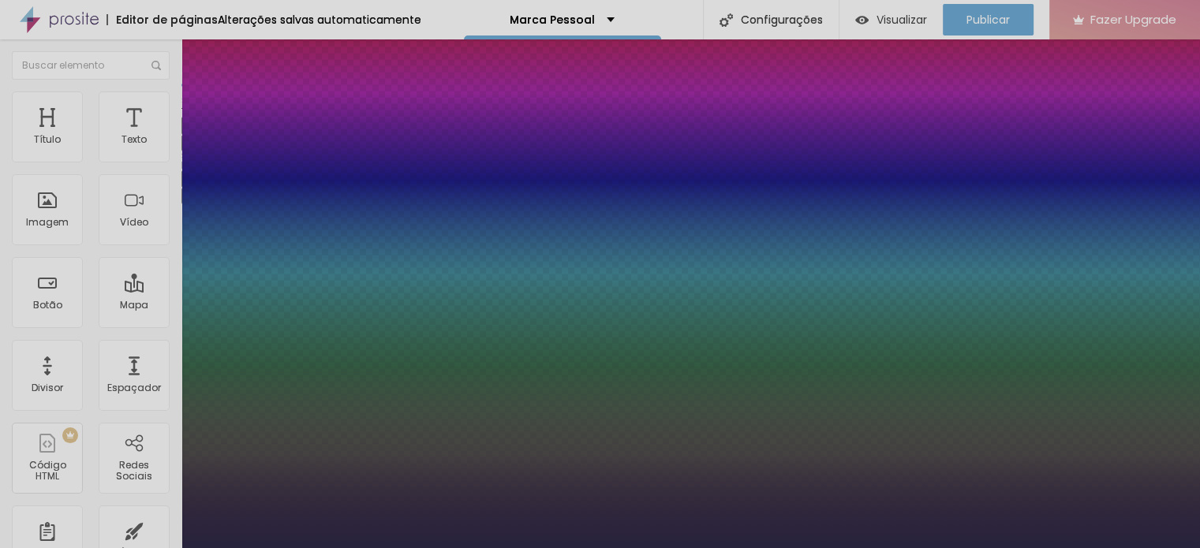
click at [632, 548] on div at bounding box center [600, 548] width 1200 height 0
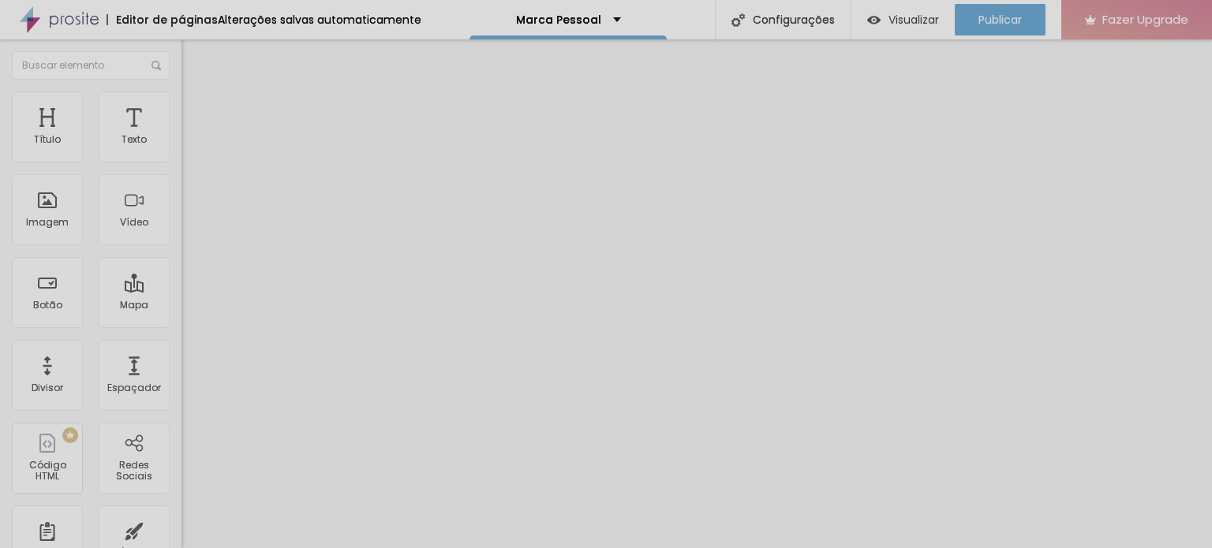
click at [181, 287] on div "Autoplay" at bounding box center [271, 291] width 181 height 9
click at [181, 297] on div at bounding box center [271, 297] width 181 height 0
